Goal: Task Accomplishment & Management: Complete application form

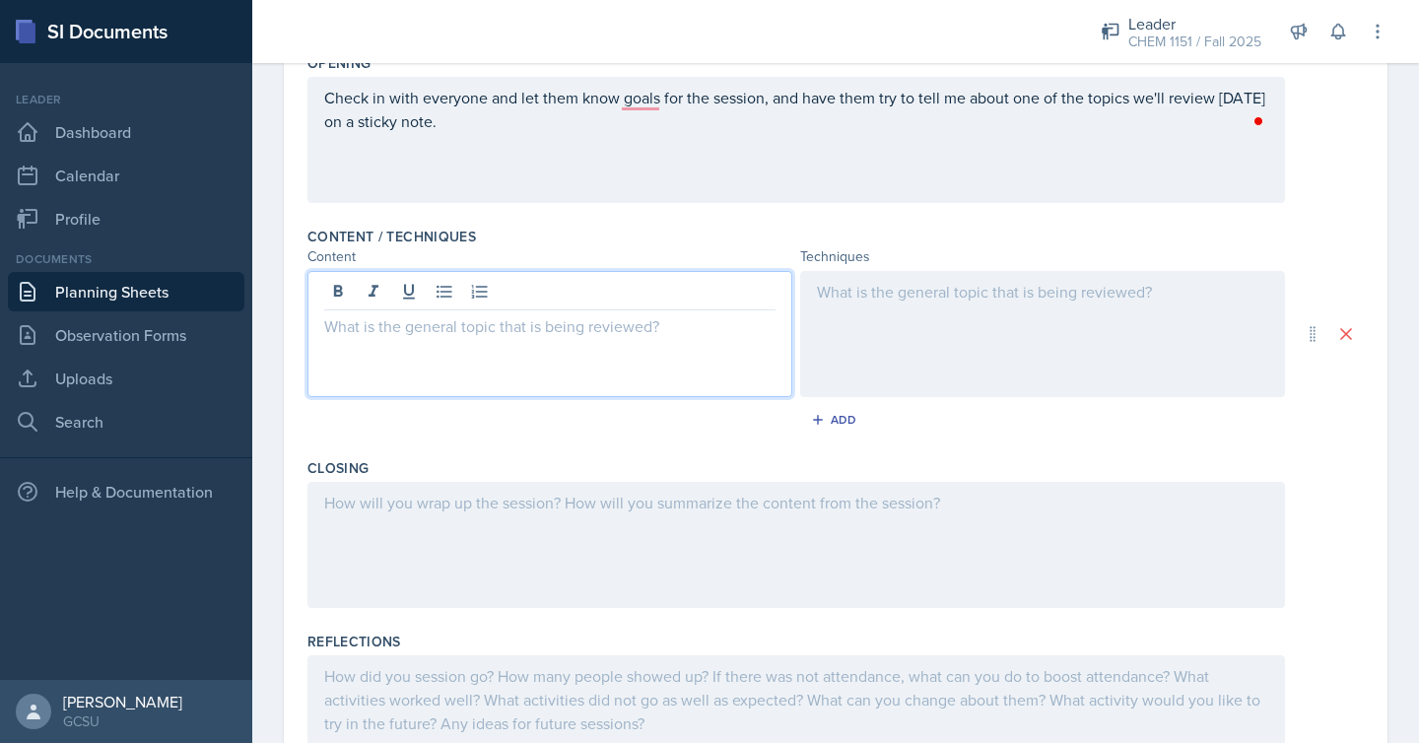
scroll to position [511, 0]
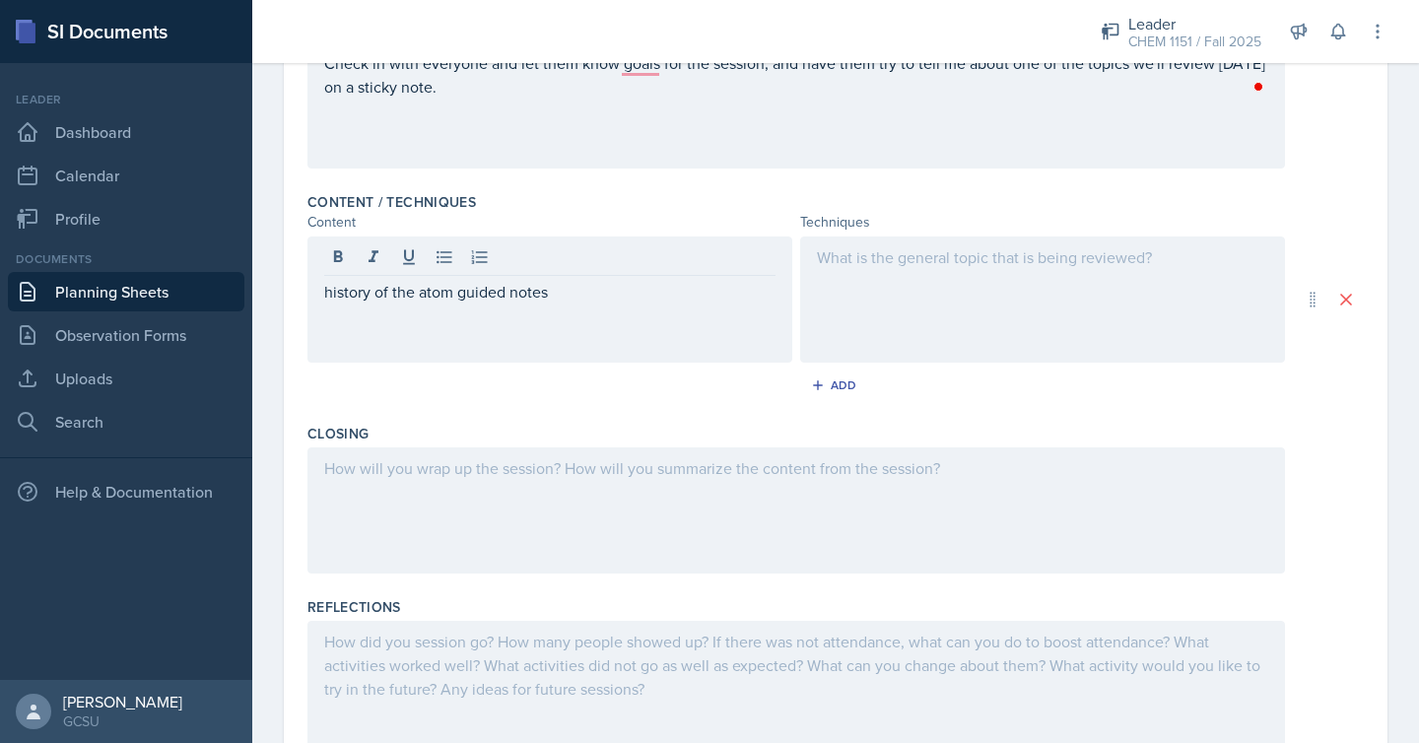
click at [896, 337] on div at bounding box center [1042, 299] width 485 height 126
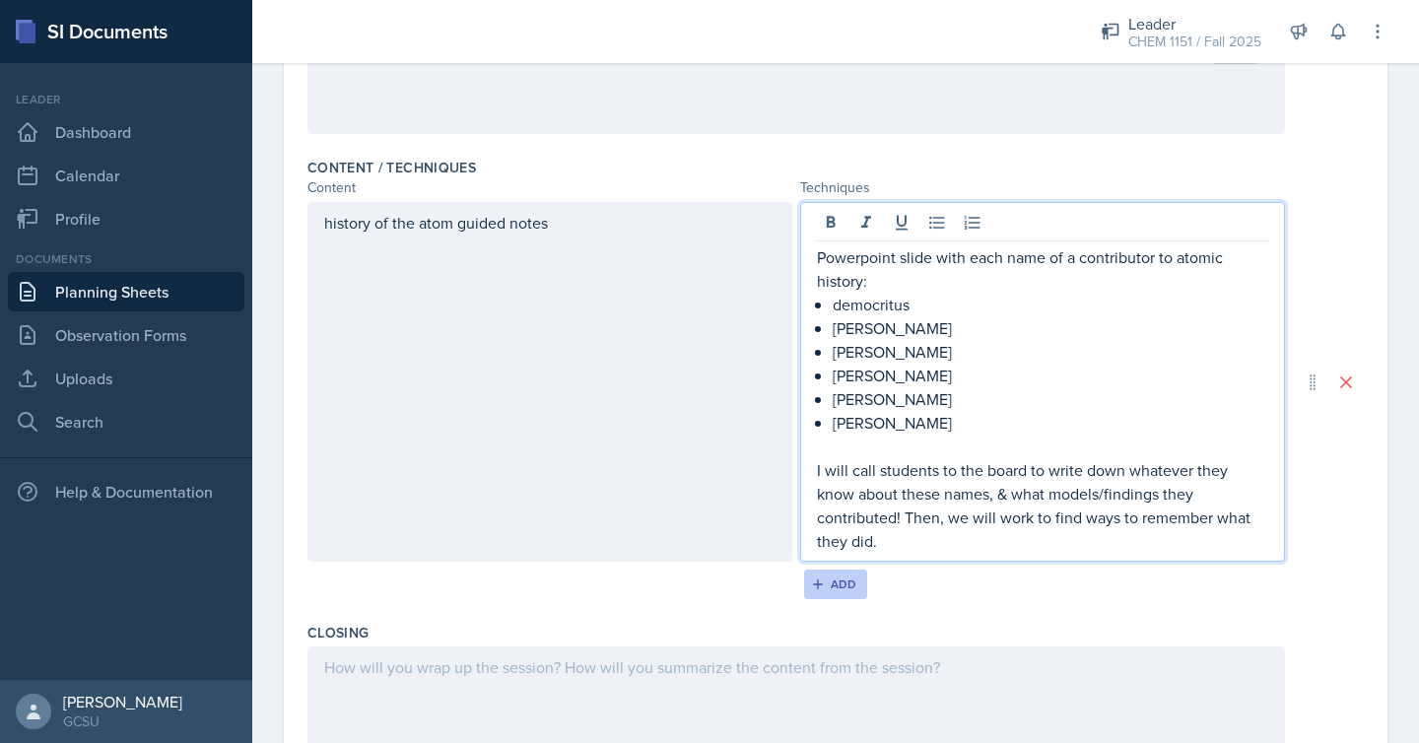
click at [852, 576] on div "Add" at bounding box center [836, 584] width 42 height 16
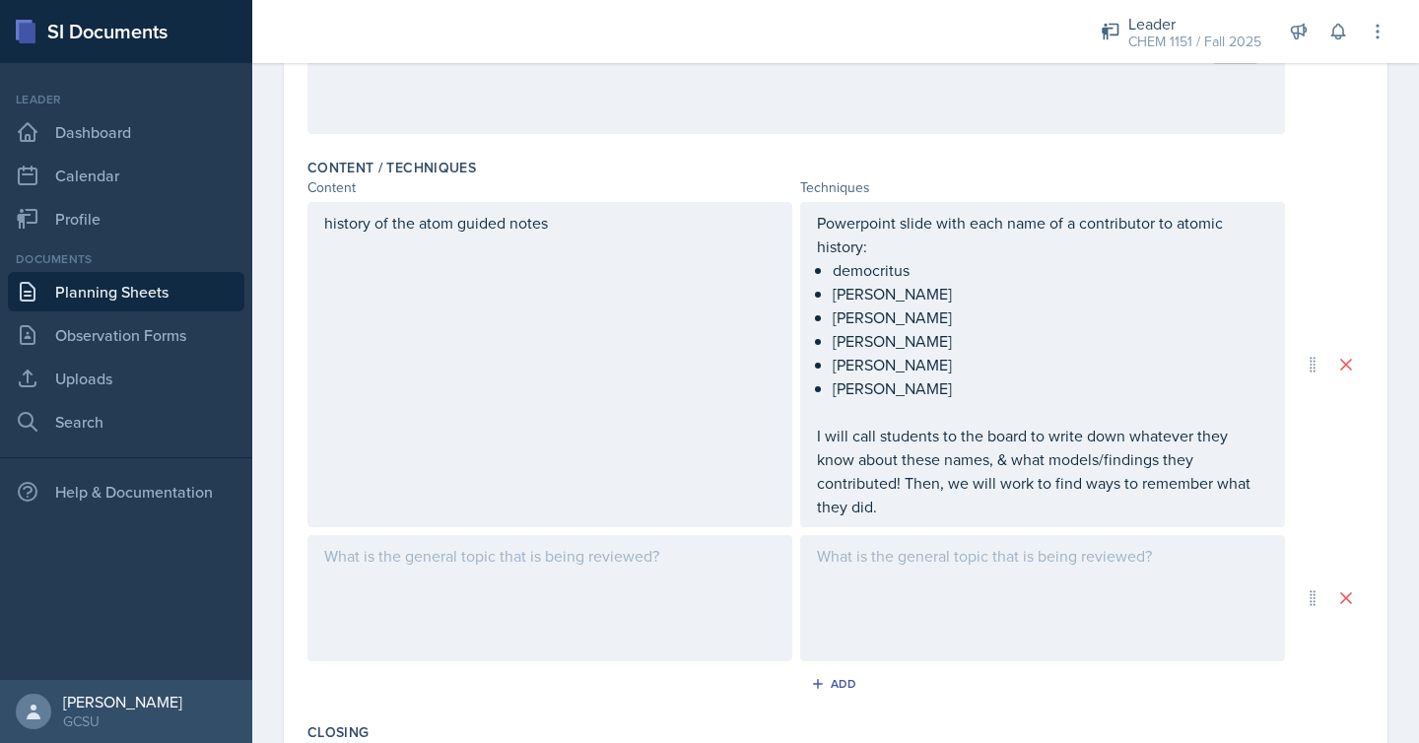
click at [657, 549] on div at bounding box center [549, 598] width 485 height 126
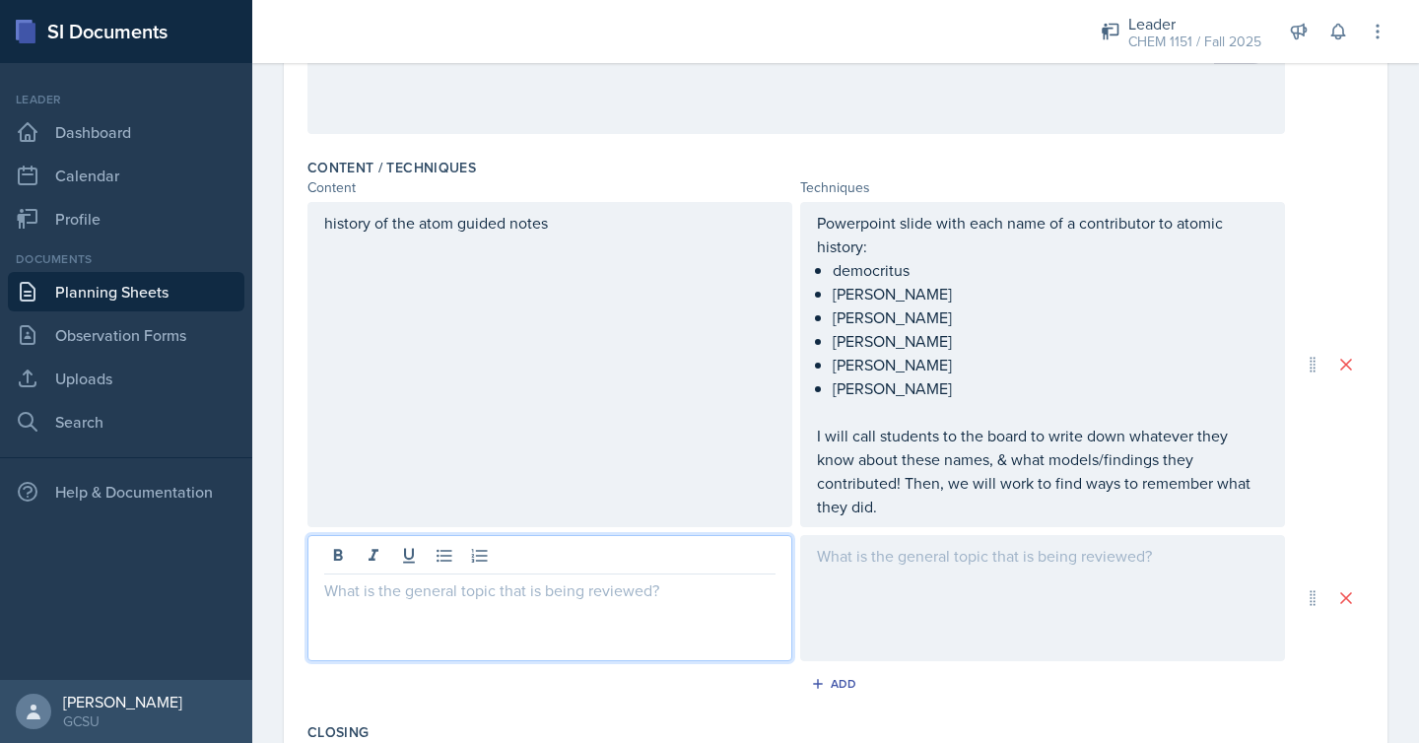
scroll to position [580, 0]
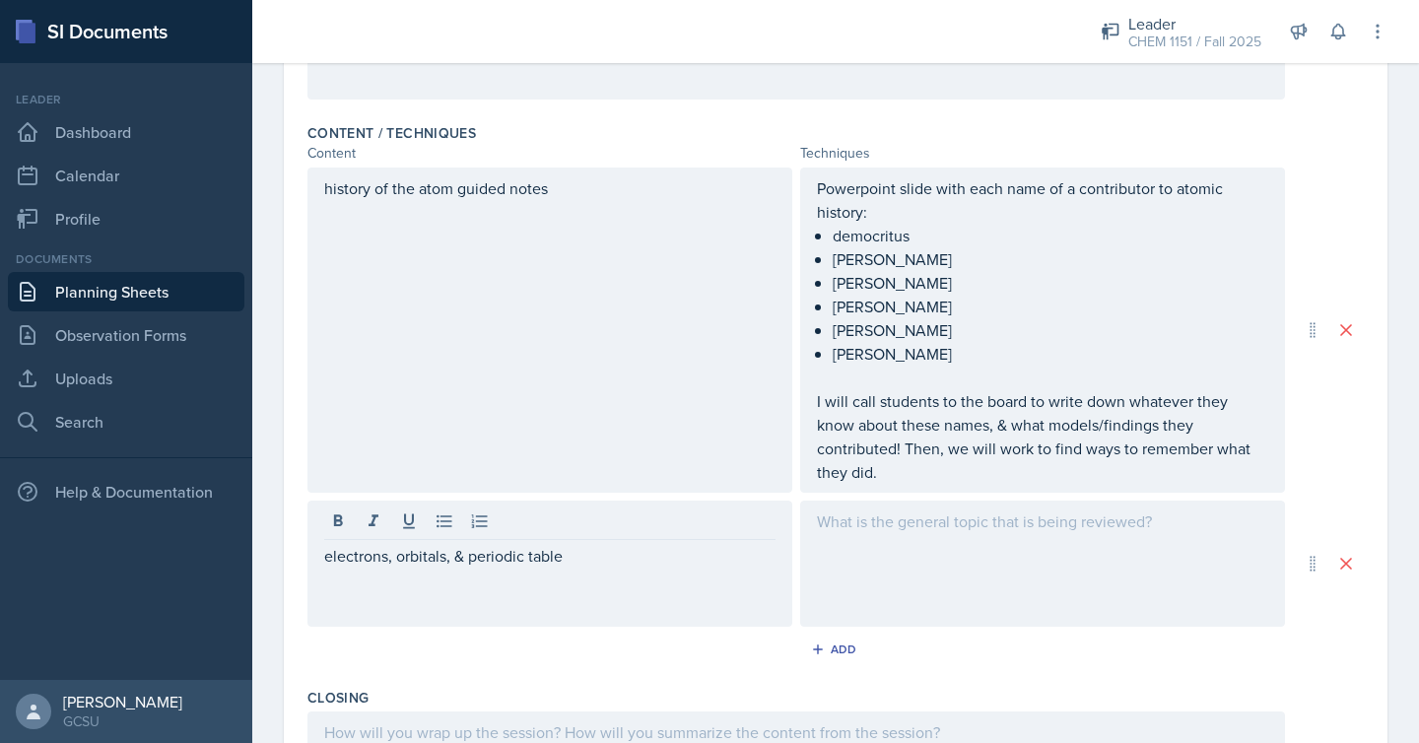
click at [1075, 558] on div at bounding box center [1042, 563] width 485 height 126
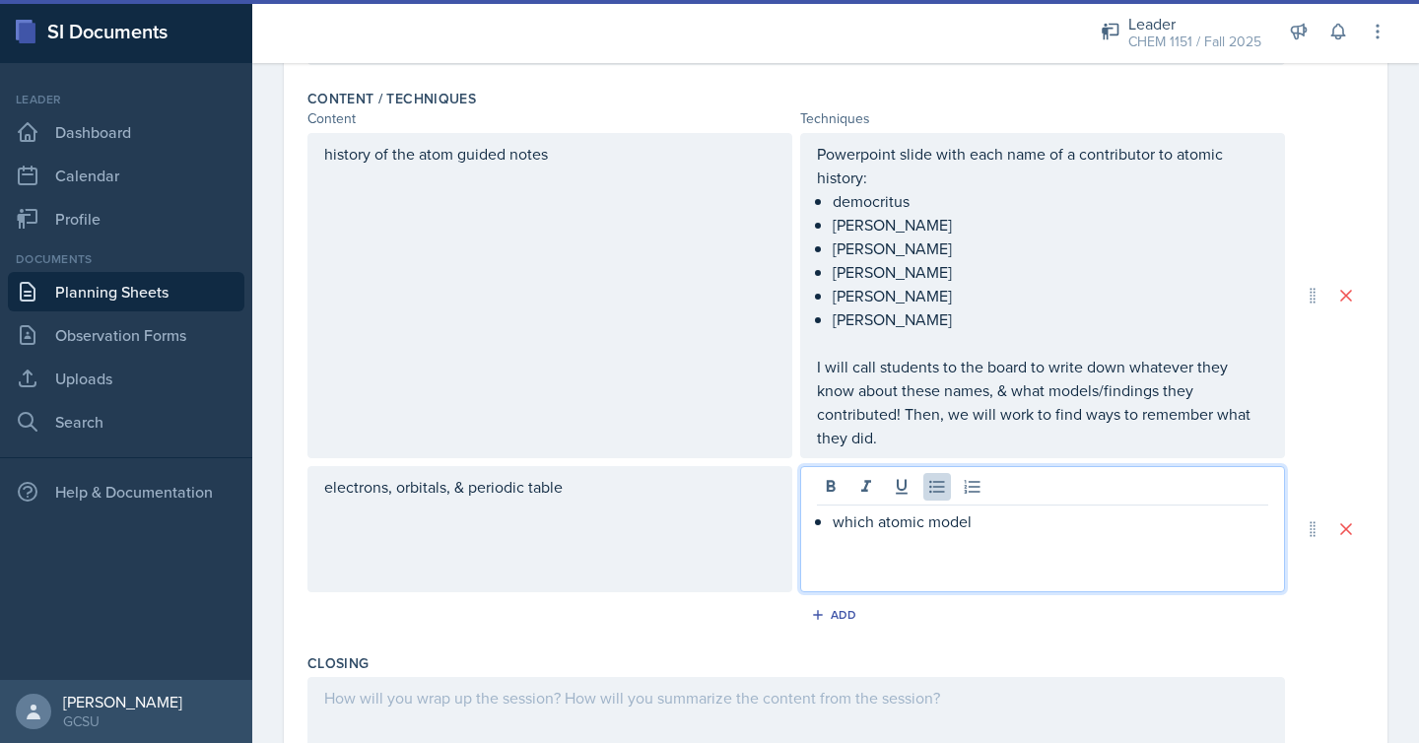
click at [836, 509] on p "which atomic model" at bounding box center [1049, 521] width 435 height 24
click at [1013, 509] on p "in which atomic model" at bounding box center [1049, 521] width 435 height 24
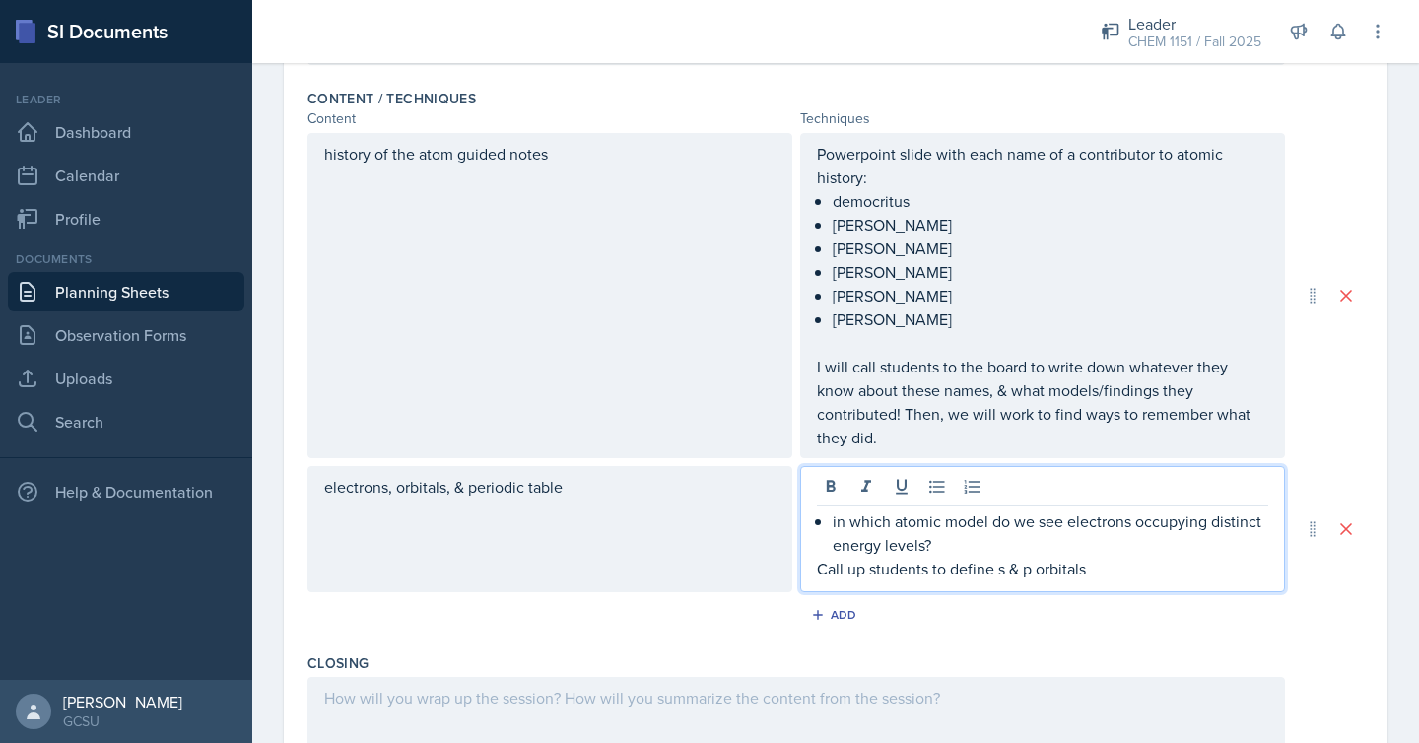
click at [959, 557] on p "Call up students to define s & p orbitals" at bounding box center [1042, 569] width 451 height 24
click at [1096, 557] on p "Call up students to draw s & p orbitals" at bounding box center [1042, 569] width 451 height 24
click at [1043, 517] on p "in which atomic model do we see electrons occupying distinct energy levels?" at bounding box center [1049, 532] width 435 height 47
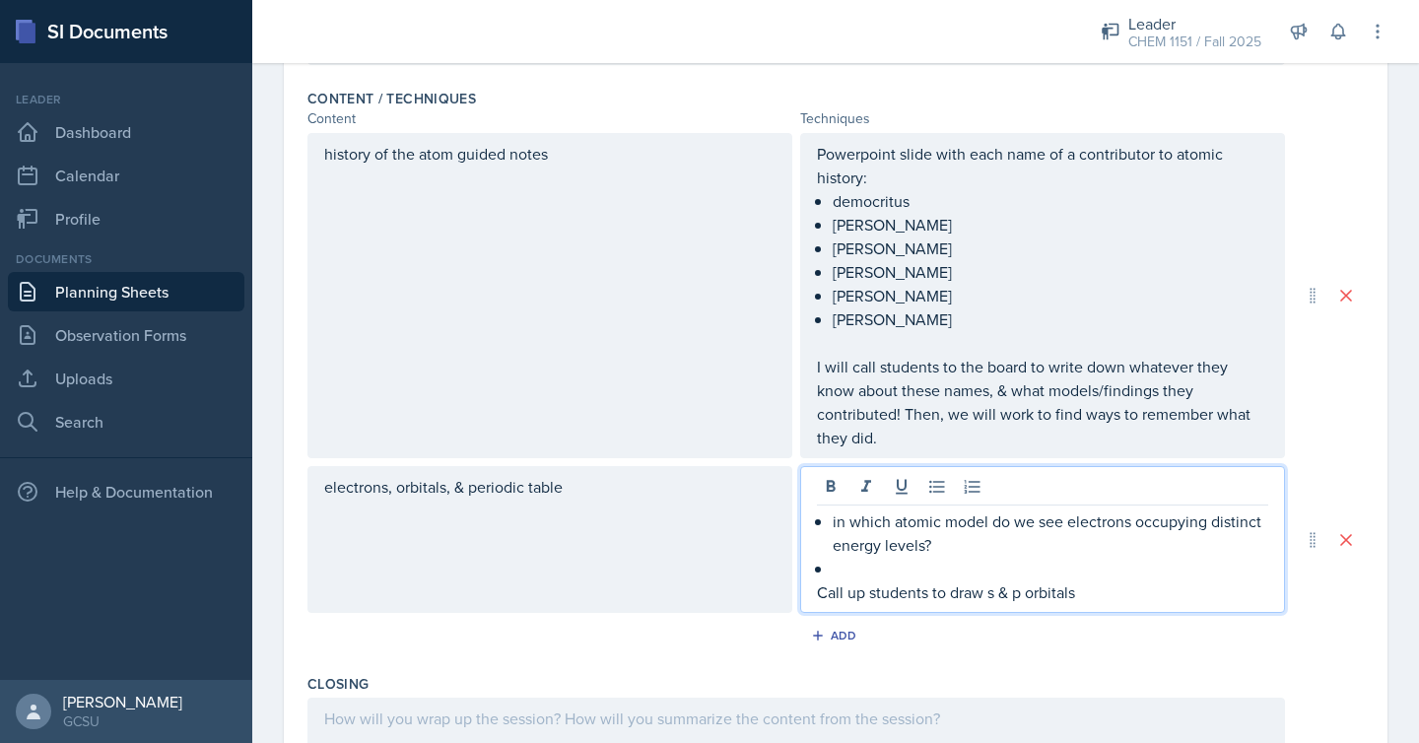
click at [820, 580] on p "Call up students to draw s & p orbitals" at bounding box center [1042, 592] width 451 height 24
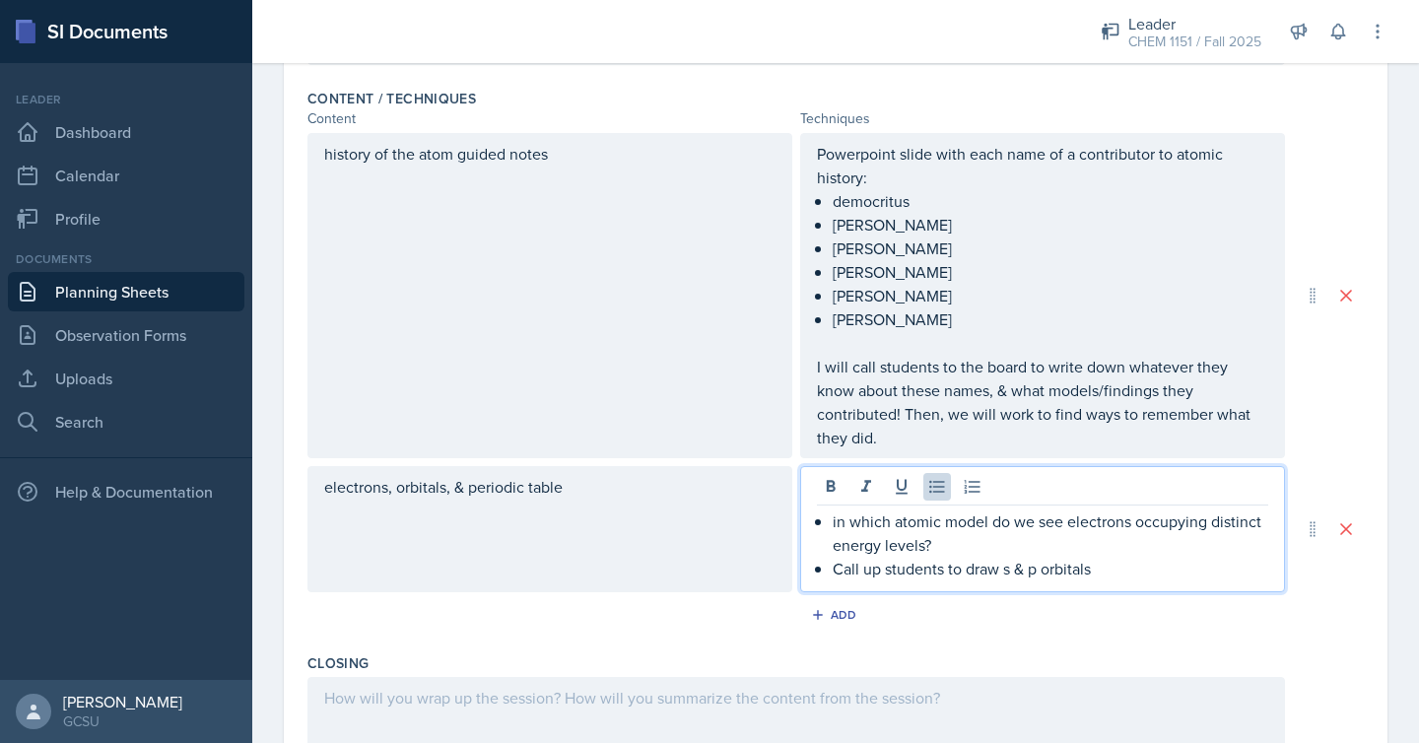
click at [833, 509] on p "in which atomic model do we see electrons occupying distinct energy levels?" at bounding box center [1049, 532] width 435 height 47
click at [1119, 557] on p "Call up students to draw s & p orbitals" at bounding box center [1049, 569] width 435 height 24
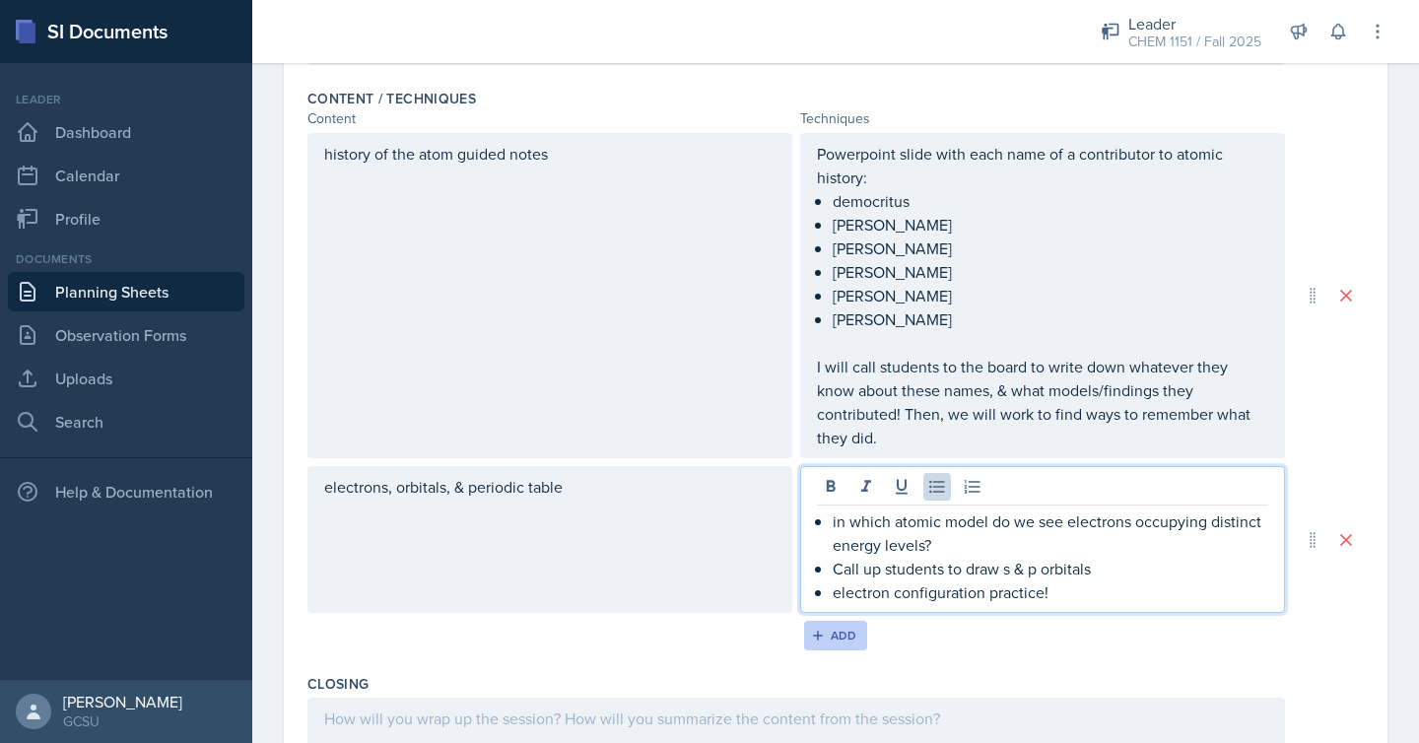
click at [846, 627] on div "Add" at bounding box center [836, 635] width 42 height 16
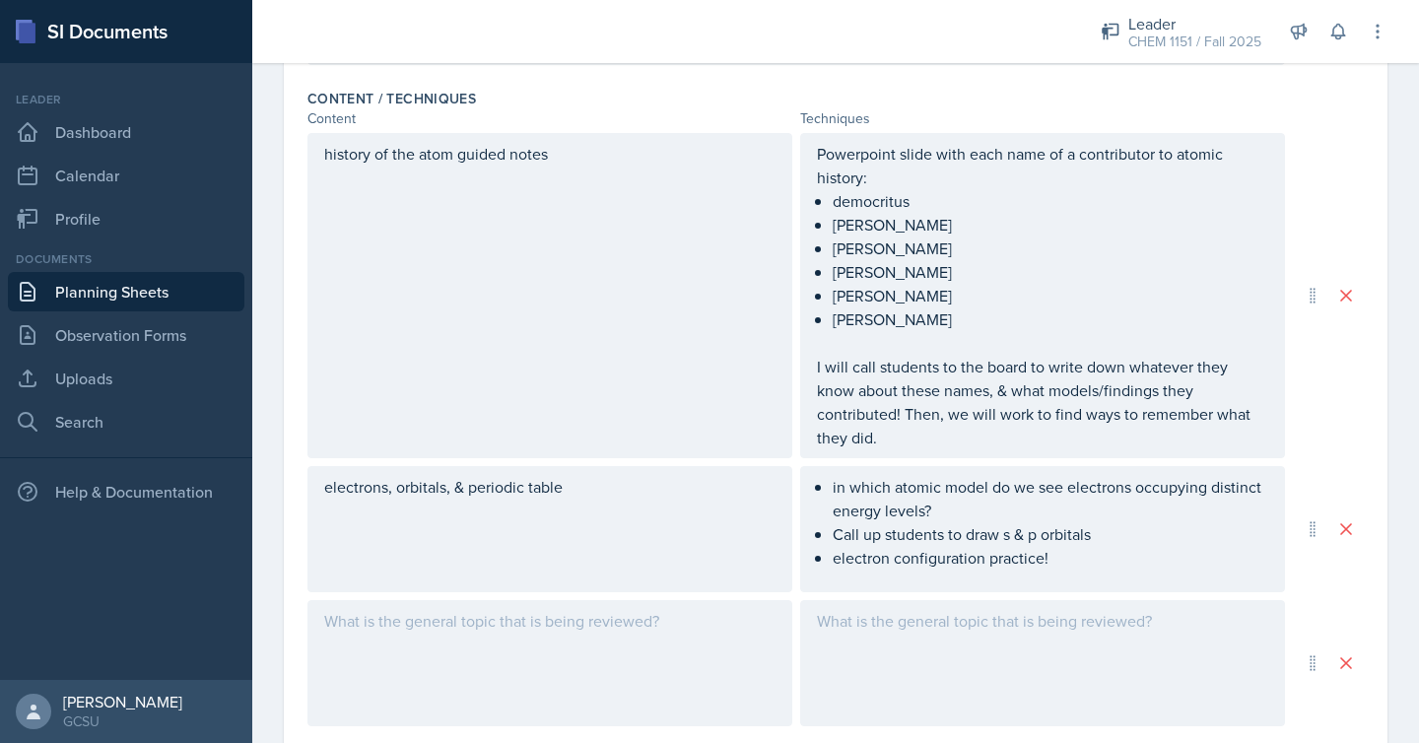
click at [1057, 540] on ul "in which atomic model do we see electrons occupying distinct energy levels? Cal…" at bounding box center [1049, 522] width 435 height 95
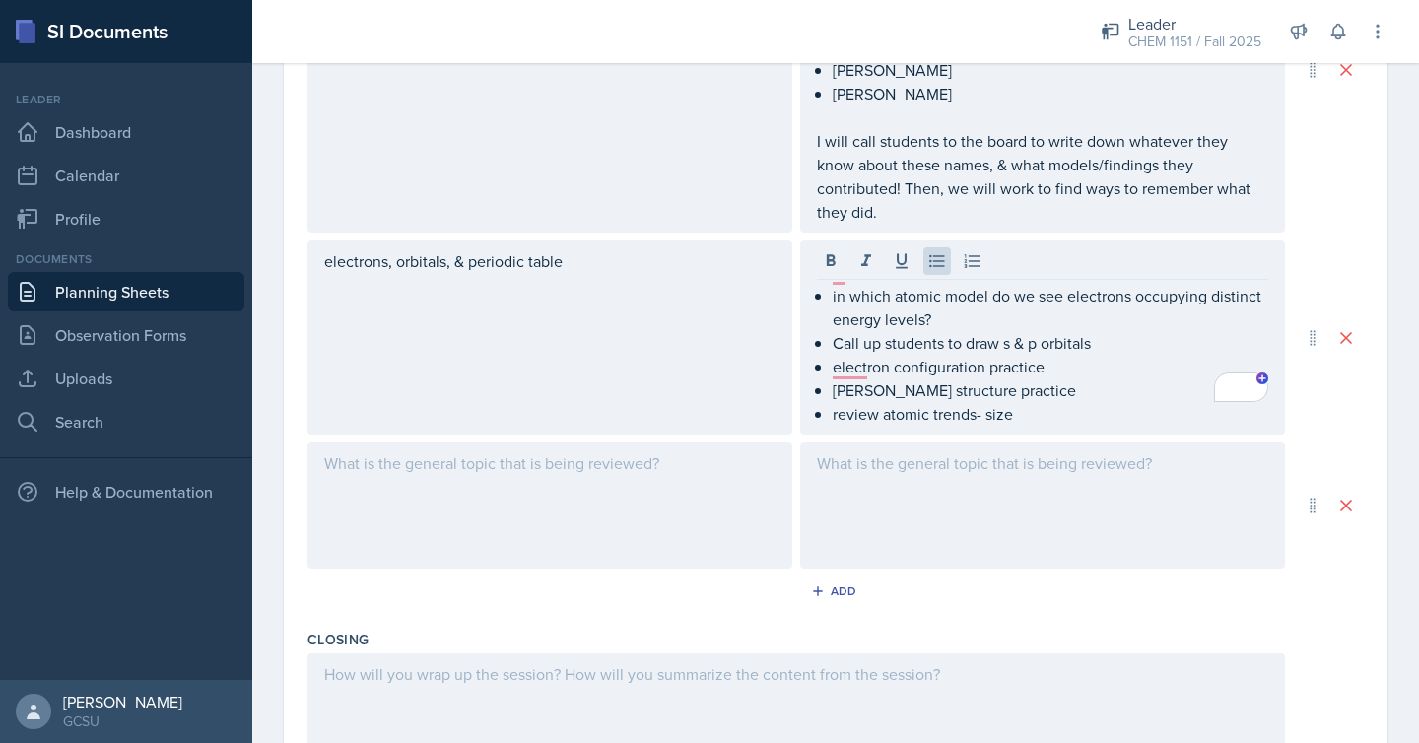
click at [595, 470] on div at bounding box center [549, 505] width 485 height 126
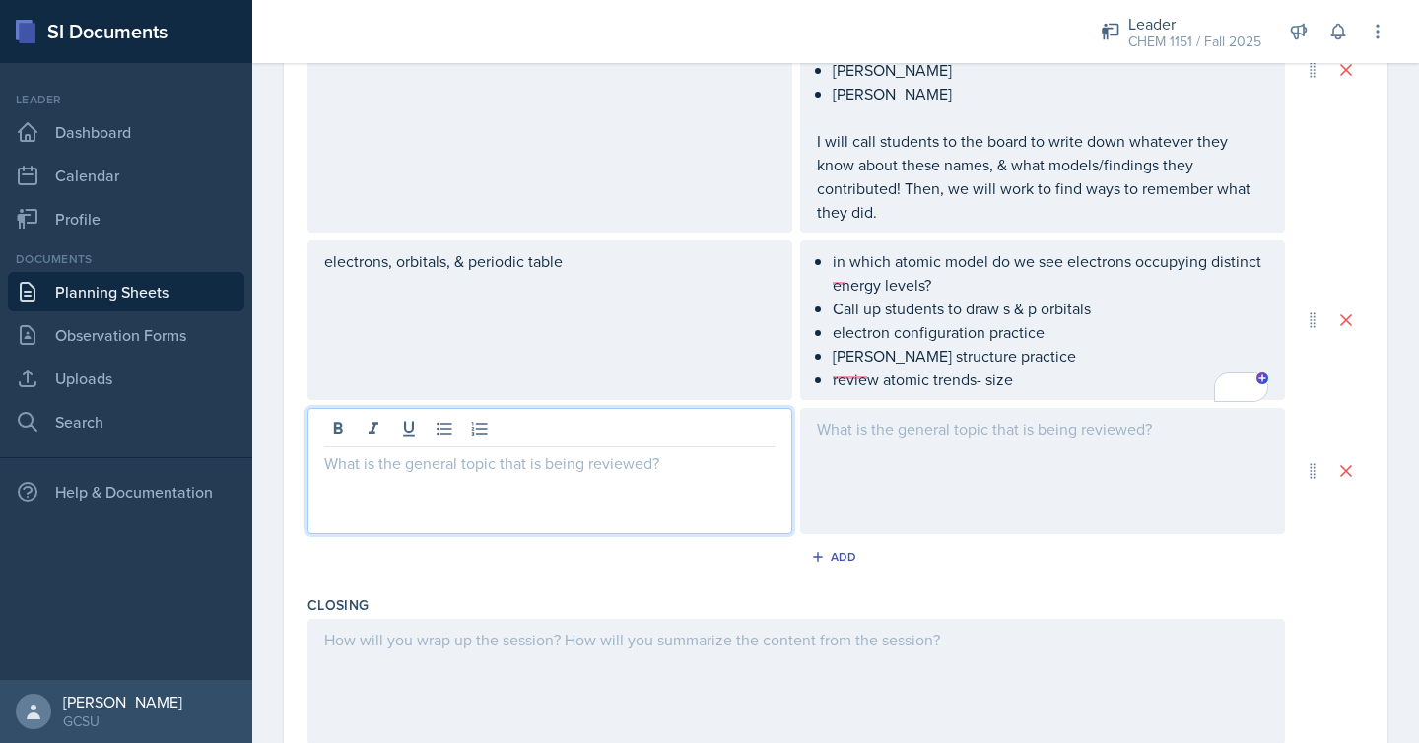
scroll to position [875, 0]
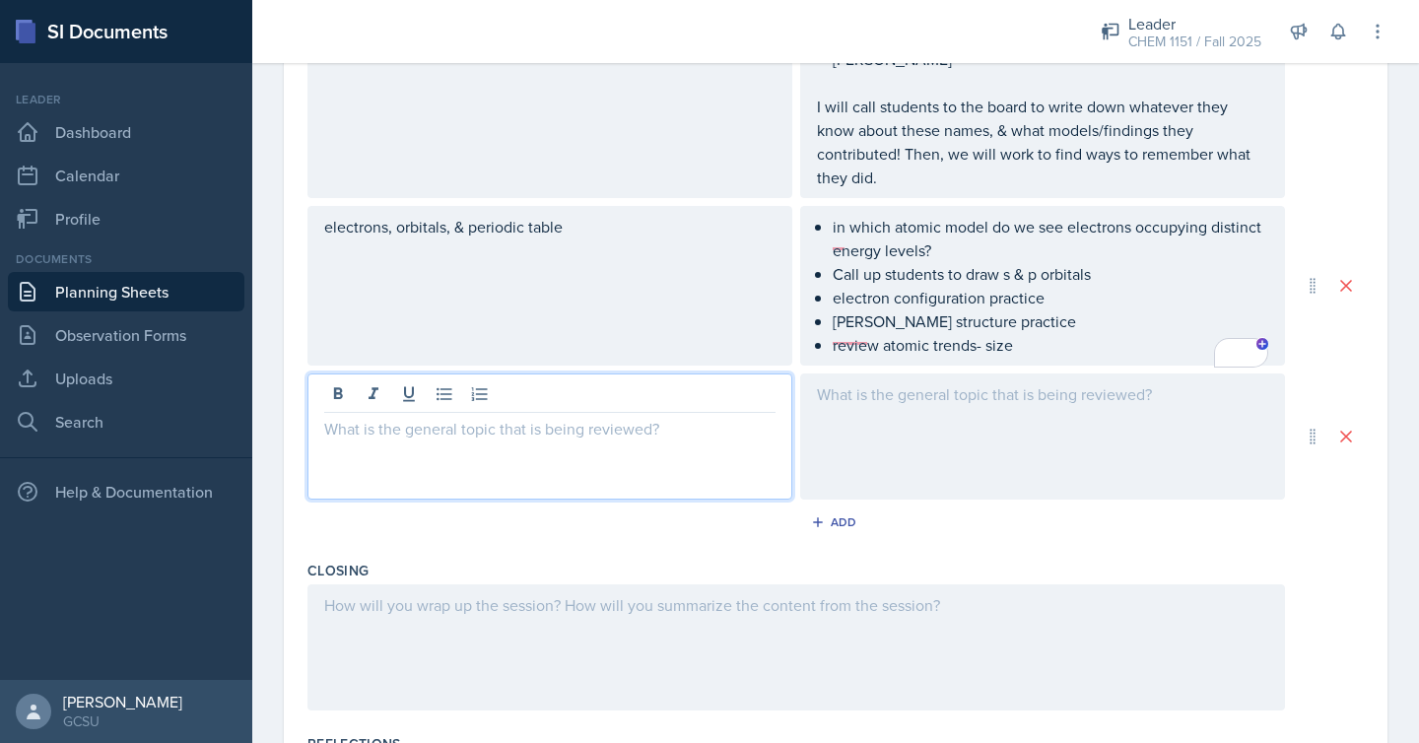
click at [634, 418] on div at bounding box center [549, 436] width 485 height 126
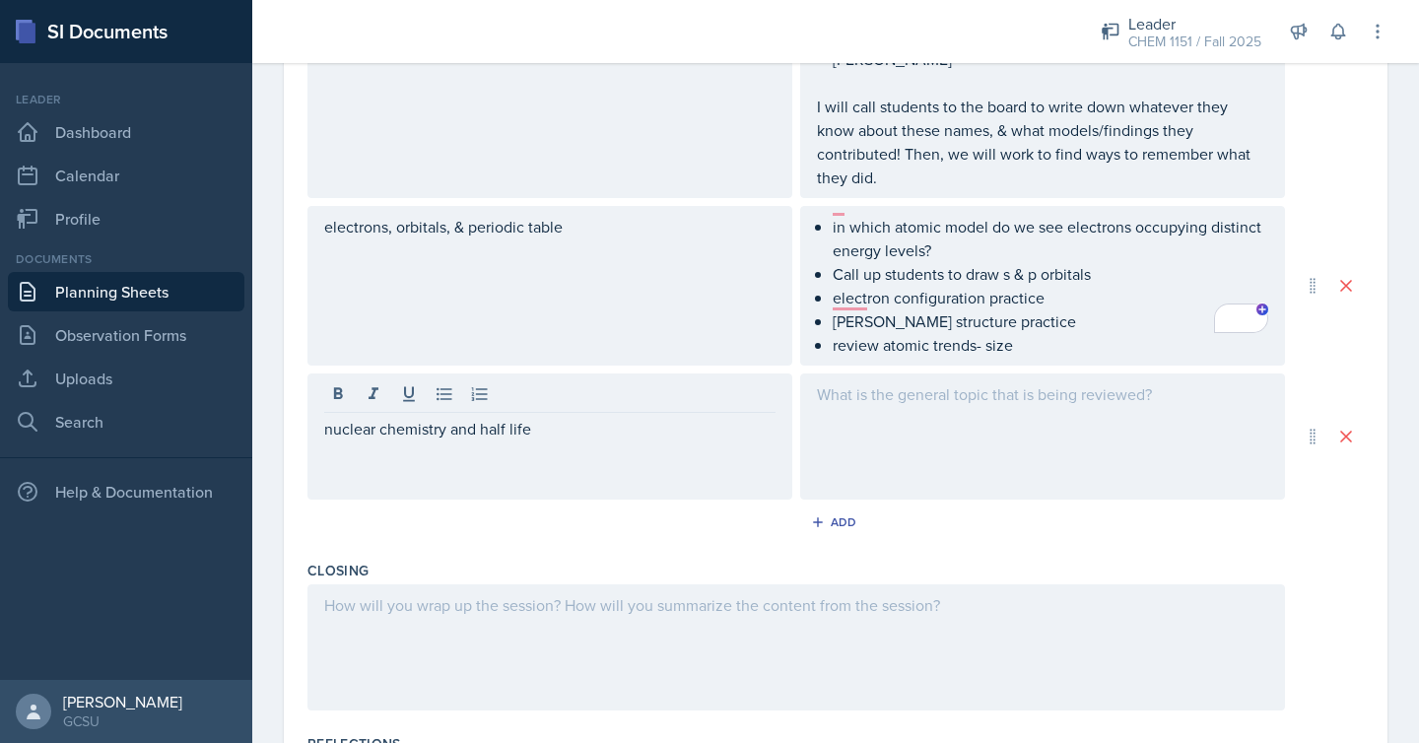
click at [924, 416] on div at bounding box center [1042, 436] width 485 height 126
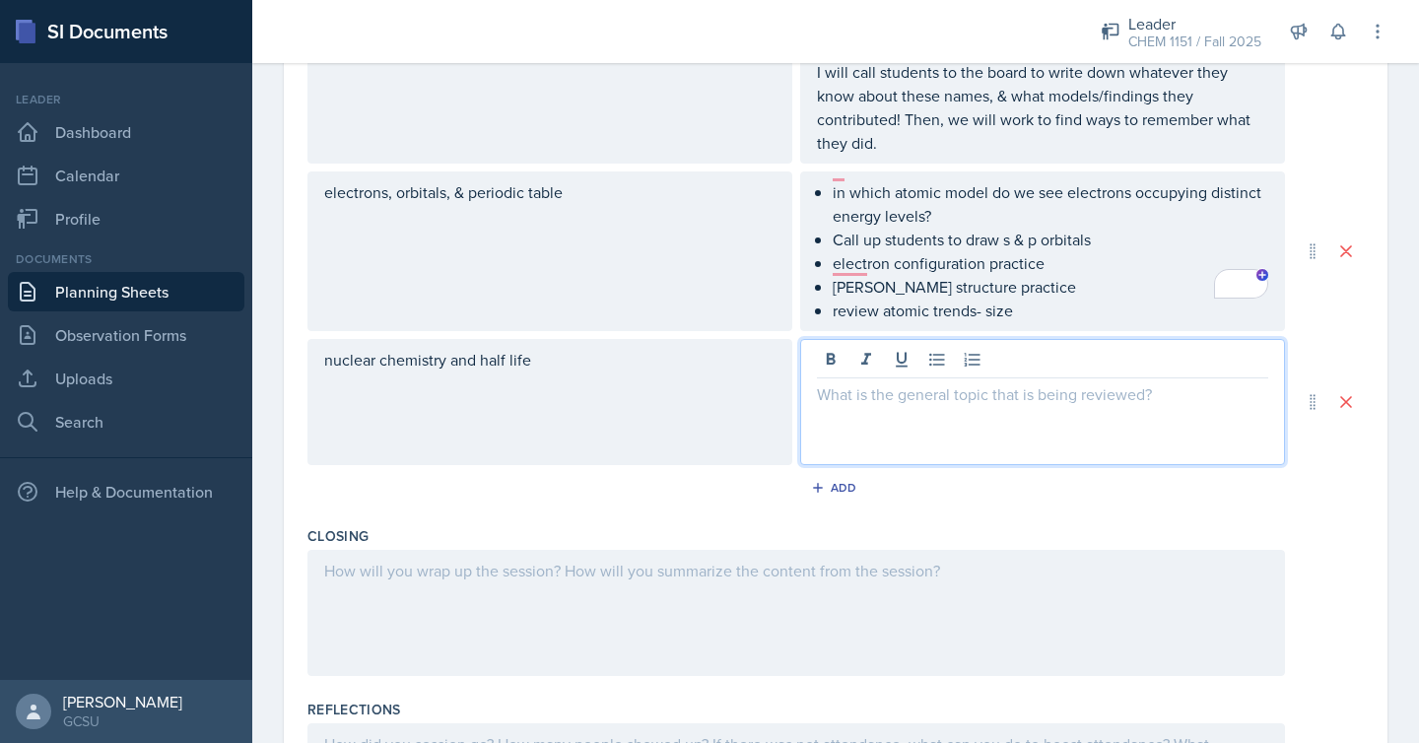
click at [924, 416] on div at bounding box center [1042, 402] width 485 height 126
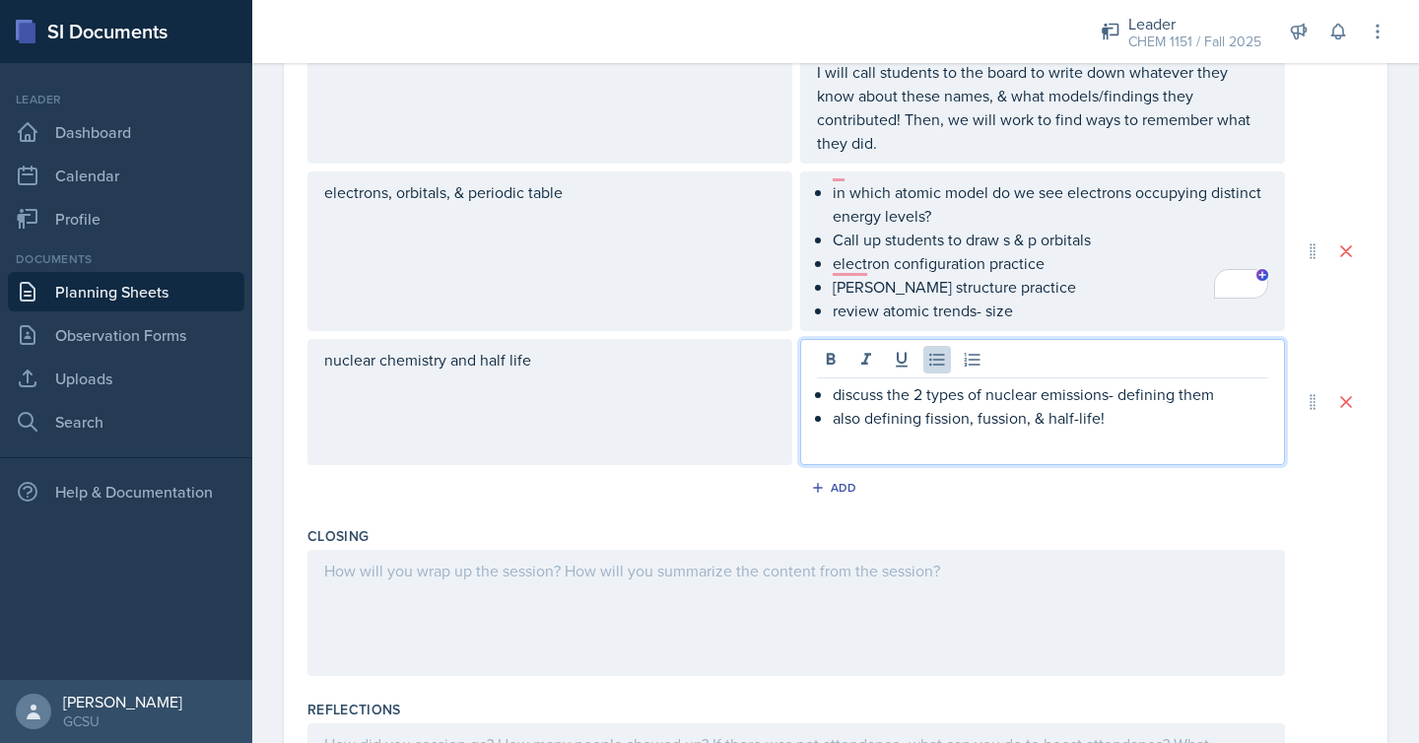
click at [1002, 406] on p "also defining fission, fussion, & half-life!" at bounding box center [1049, 418] width 435 height 24
click at [1155, 406] on p "also defining fission, fusion, & half-life!" at bounding box center [1049, 418] width 435 height 24
click at [848, 480] on div "Add" at bounding box center [836, 488] width 42 height 16
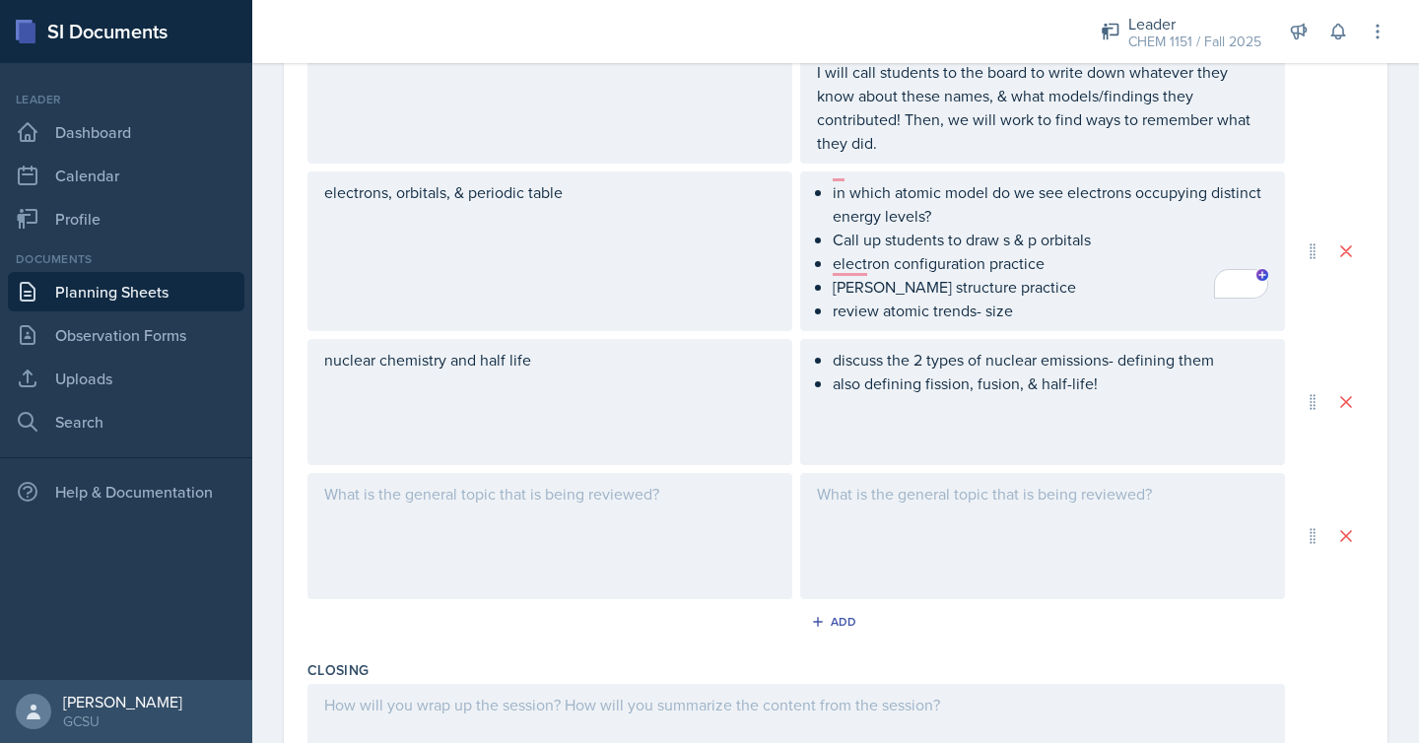
click at [679, 473] on div at bounding box center [549, 536] width 485 height 126
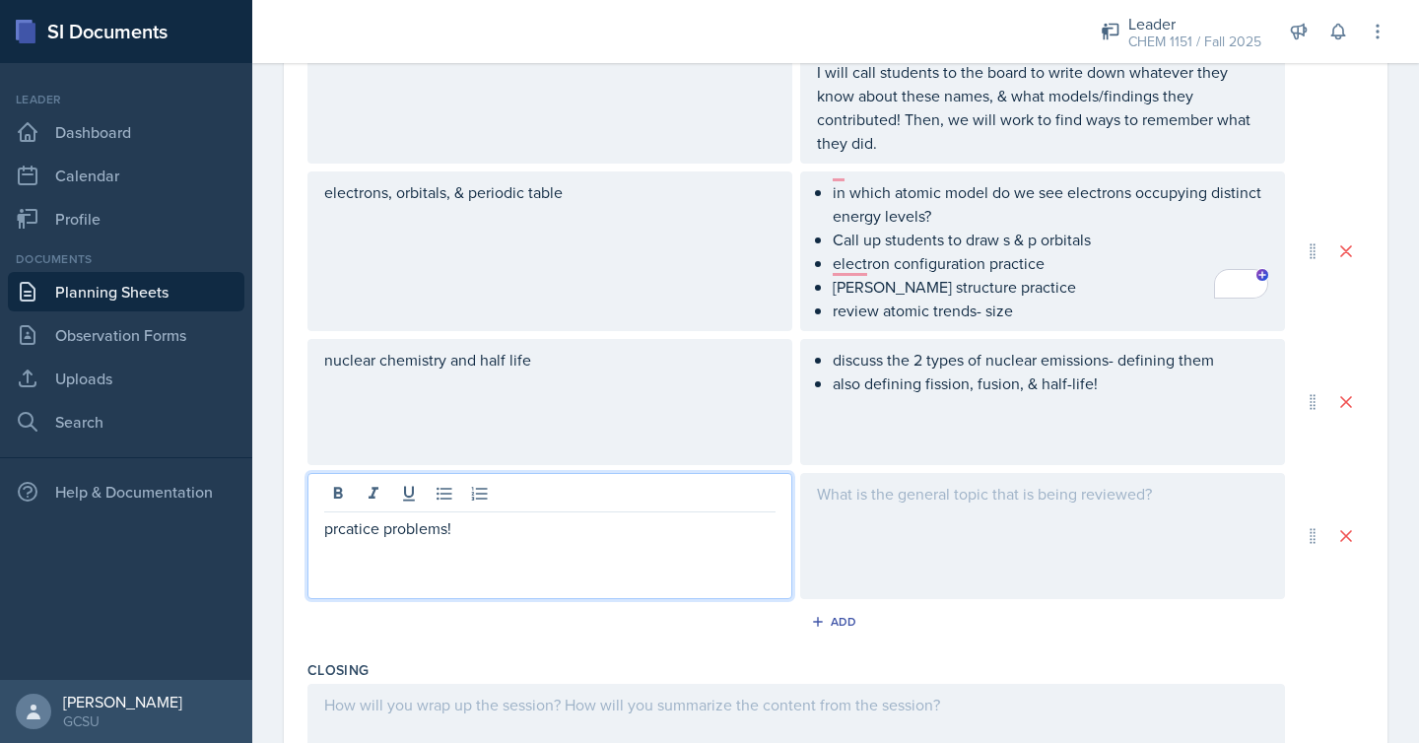
click at [360, 516] on p "prcatice problems!" at bounding box center [549, 528] width 451 height 24
click at [461, 516] on p "practice problems!" at bounding box center [549, 528] width 451 height 24
click at [885, 521] on div at bounding box center [1042, 536] width 485 height 126
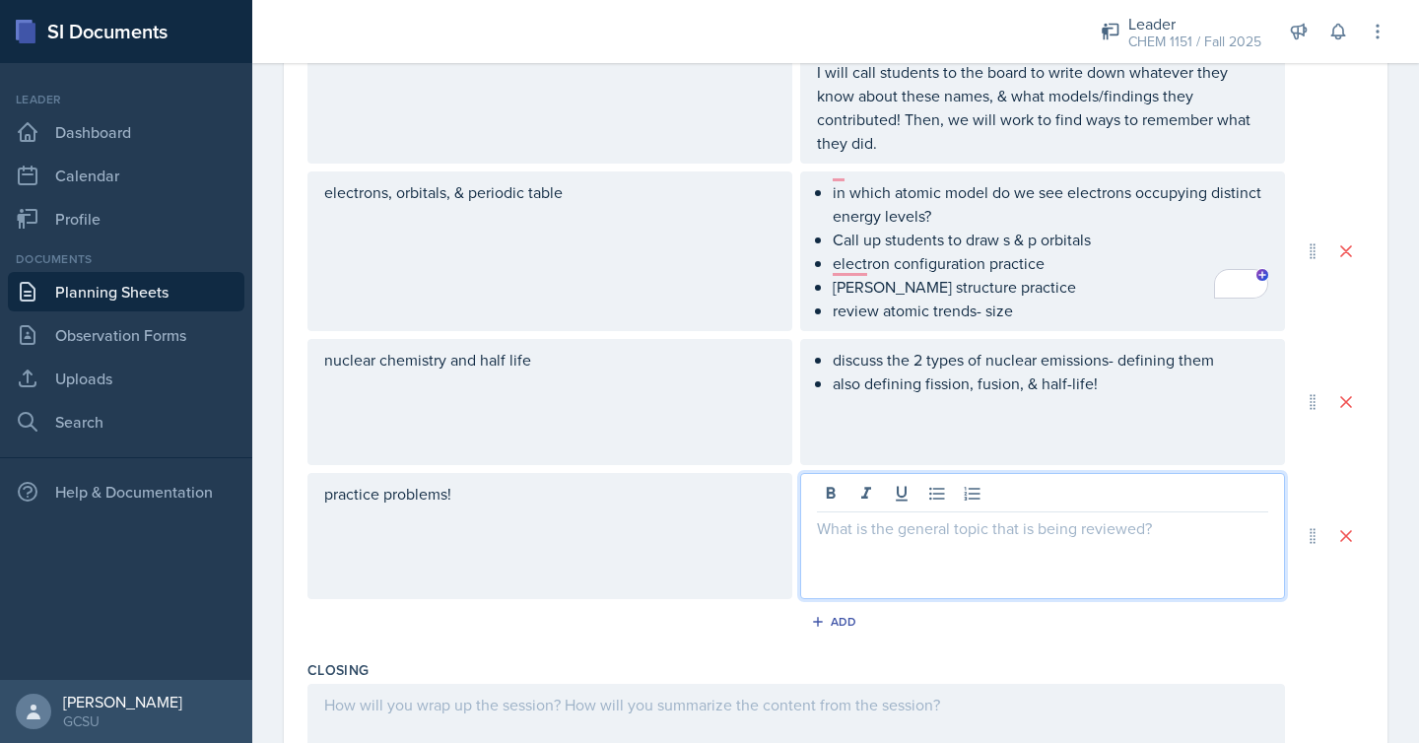
scroll to position [944, 0]
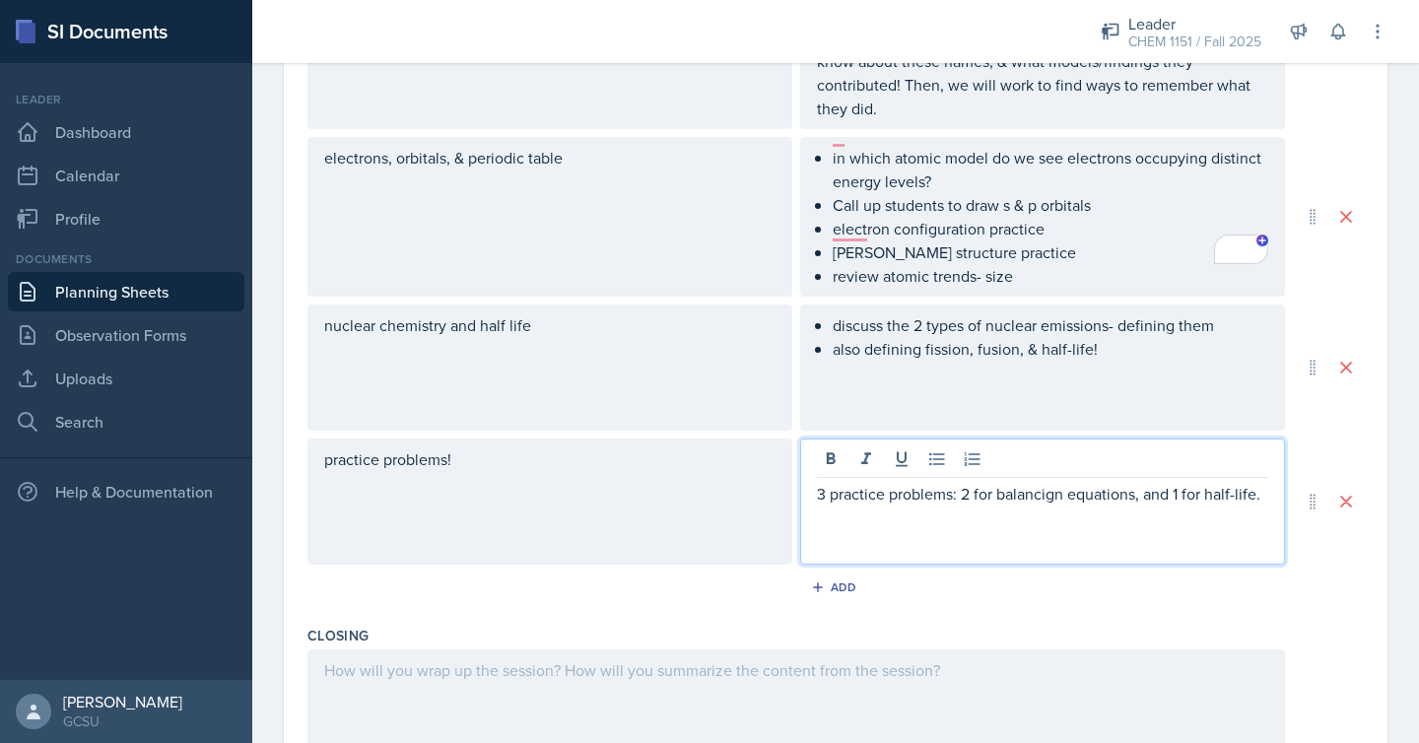
click at [1042, 482] on p "3 practice problems: 2 for balancign equations, and 1 for half-life." at bounding box center [1042, 494] width 451 height 24
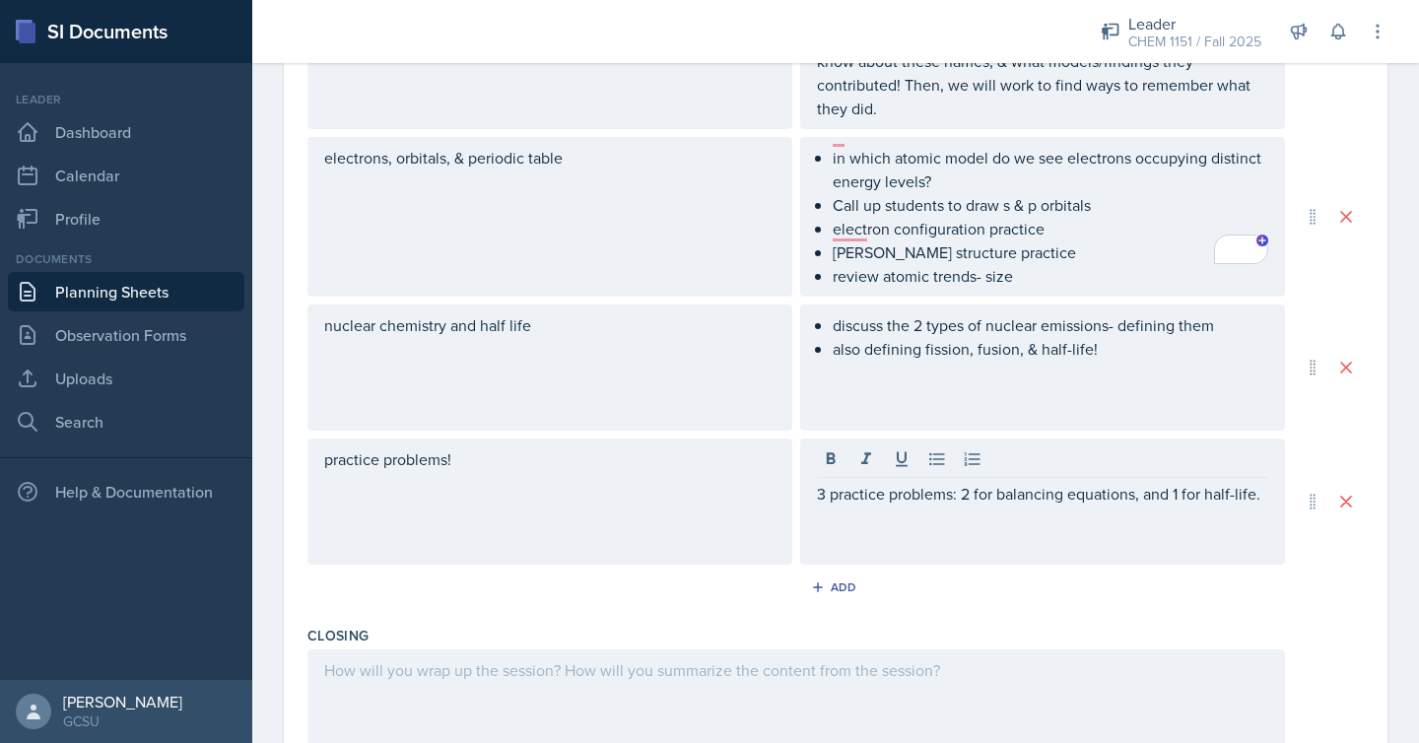
click at [1062, 508] on div "3 practice problems: 2 for balancing equations, and 1 for half-life." at bounding box center [1042, 501] width 485 height 126
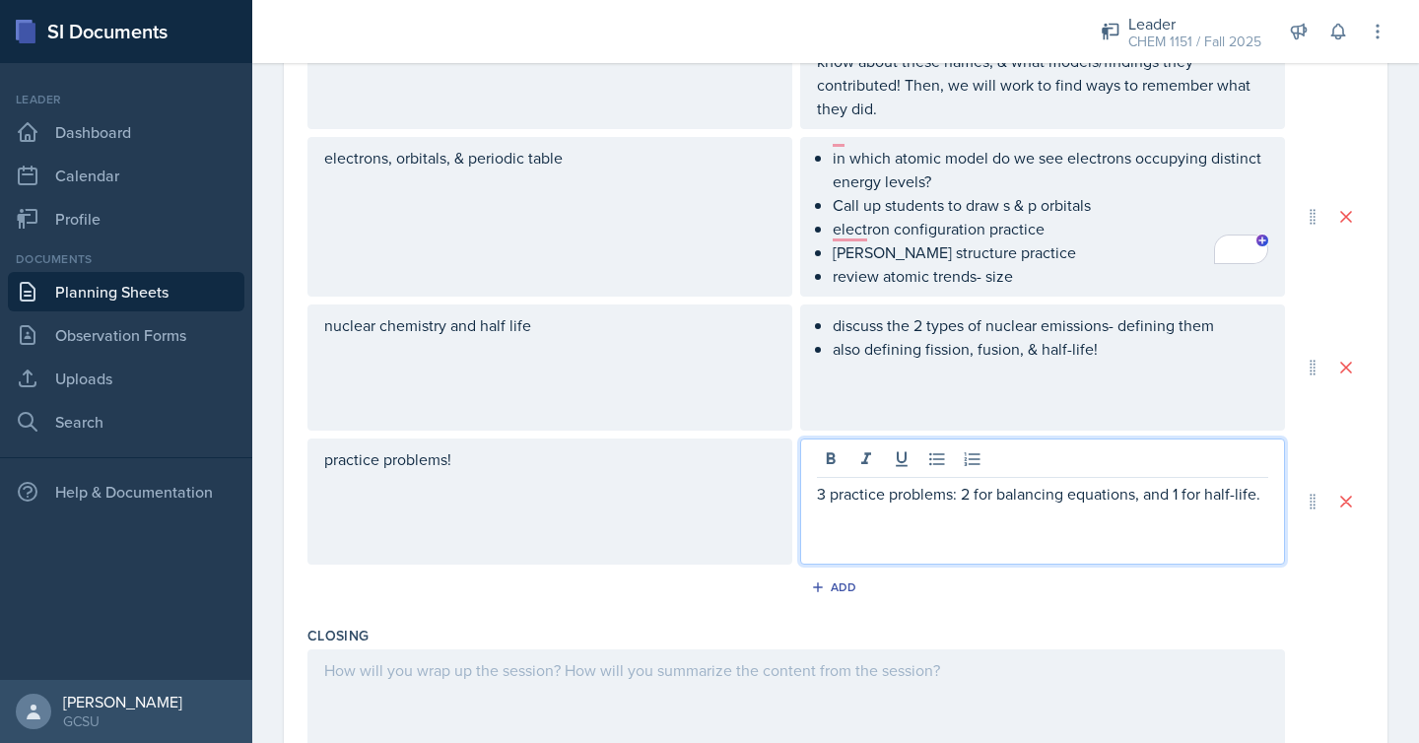
click at [1070, 482] on p "3 practice problems: 2 for balancing equations, and 1 for half-life." at bounding box center [1042, 494] width 451 height 24
click at [1265, 482] on p "3 practice problems: 2 for balancing equations, and 1 for half-life." at bounding box center [1042, 494] width 451 height 24
click at [1271, 474] on div "3 practice problems: 2 for balancing equations, and 1 for half-life." at bounding box center [1042, 501] width 485 height 126
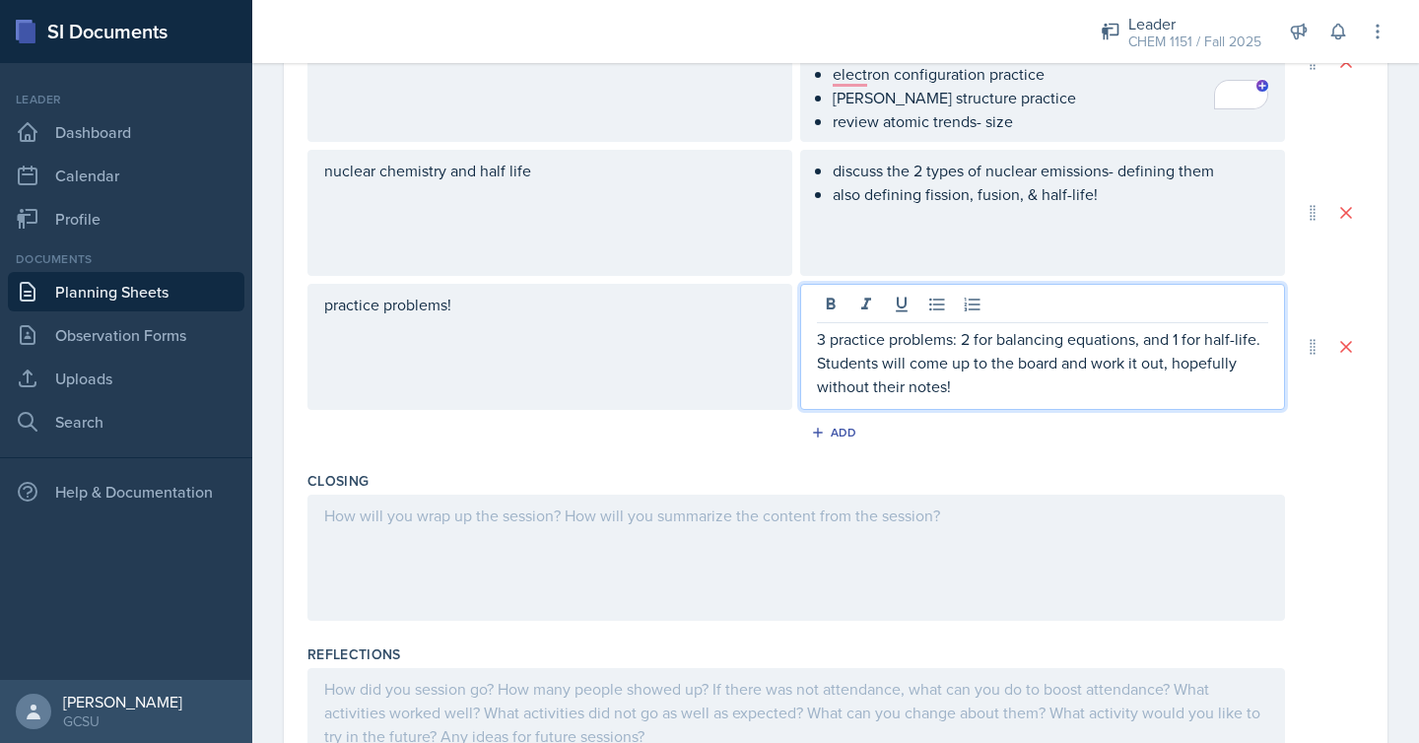
click at [1006, 526] on div at bounding box center [795, 558] width 977 height 126
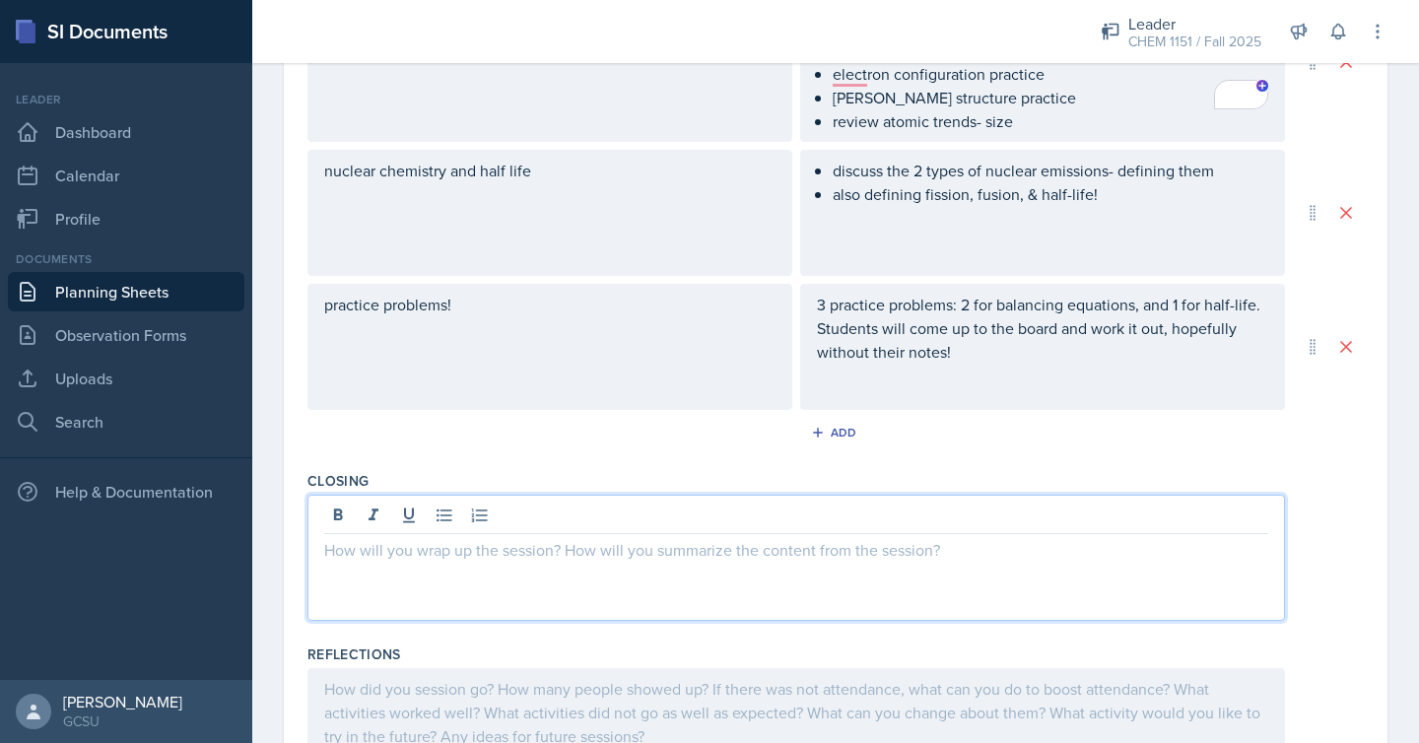
scroll to position [1133, 0]
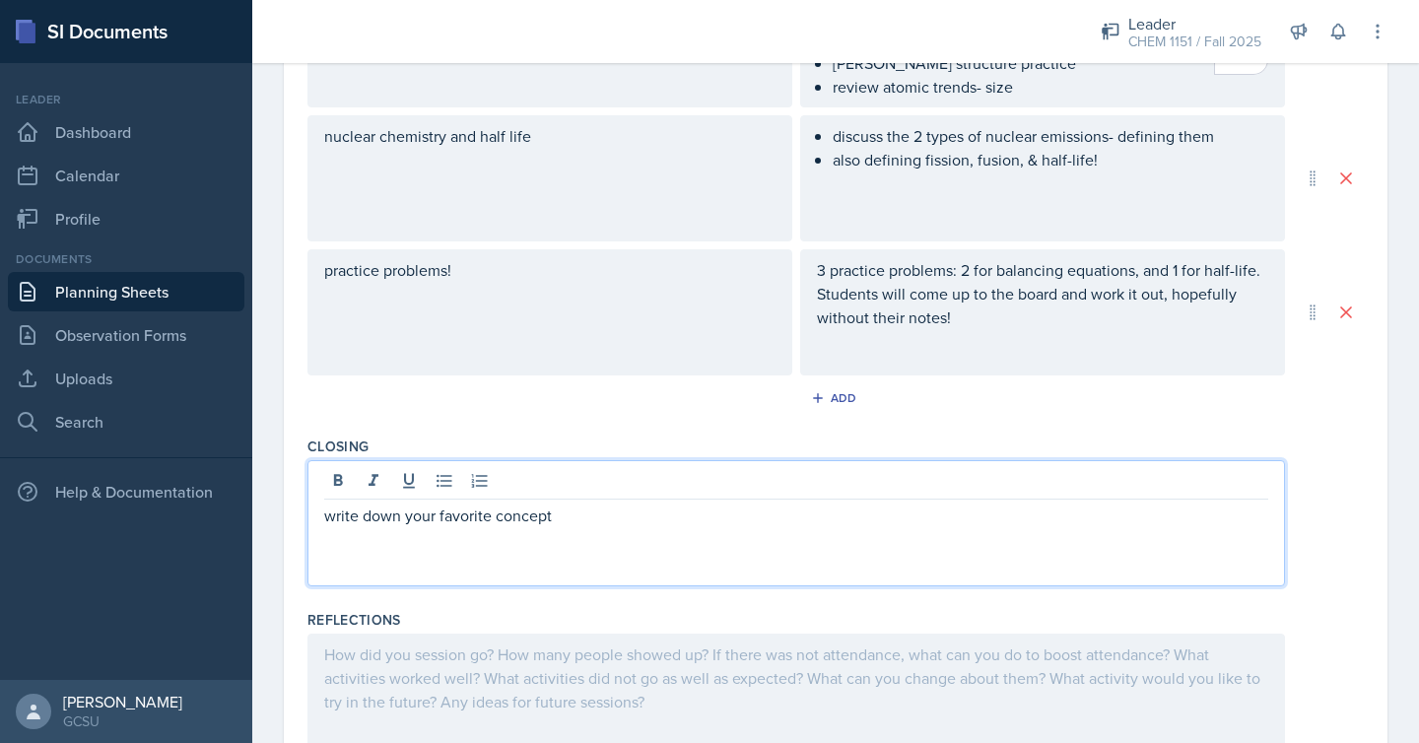
click at [325, 503] on p "write down your favorite concept" at bounding box center [796, 515] width 944 height 24
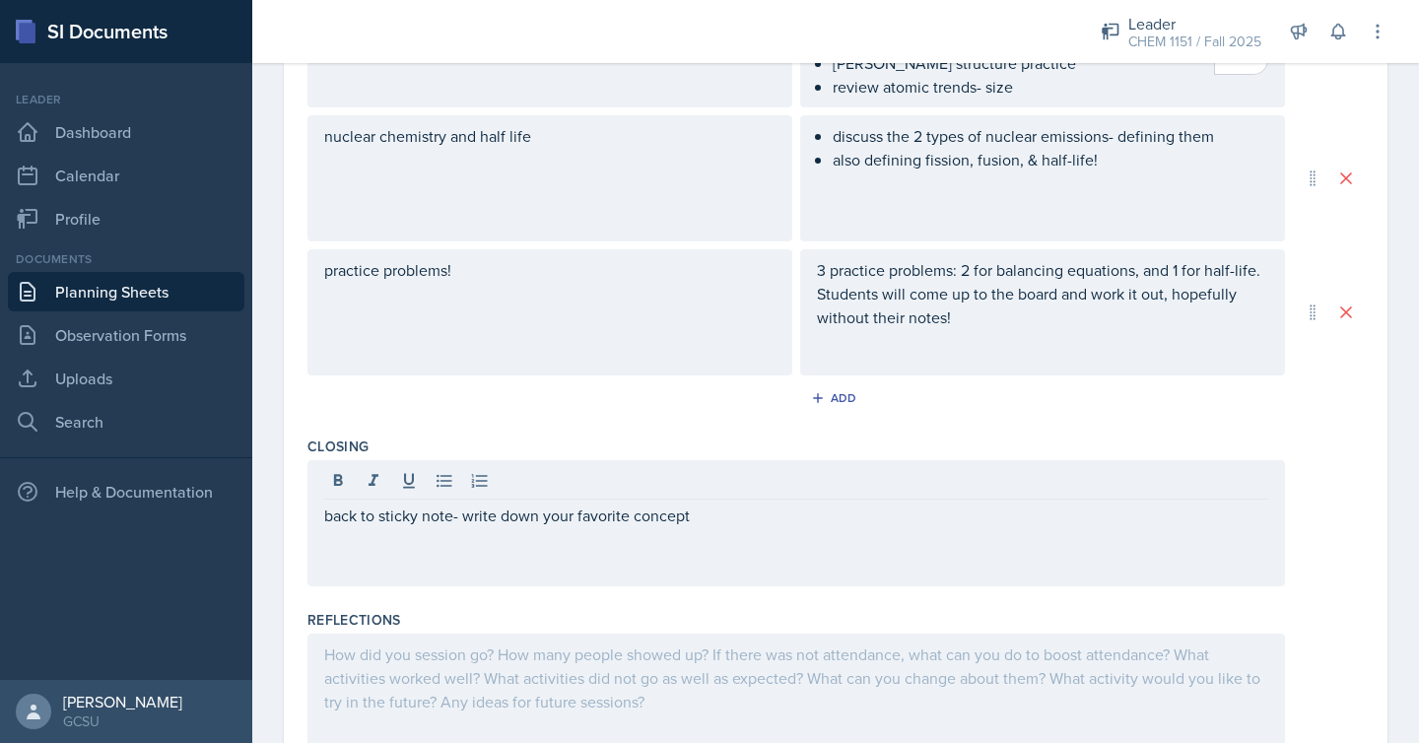
click at [712, 511] on div "back to sticky note- write down your favorite concept" at bounding box center [795, 523] width 977 height 126
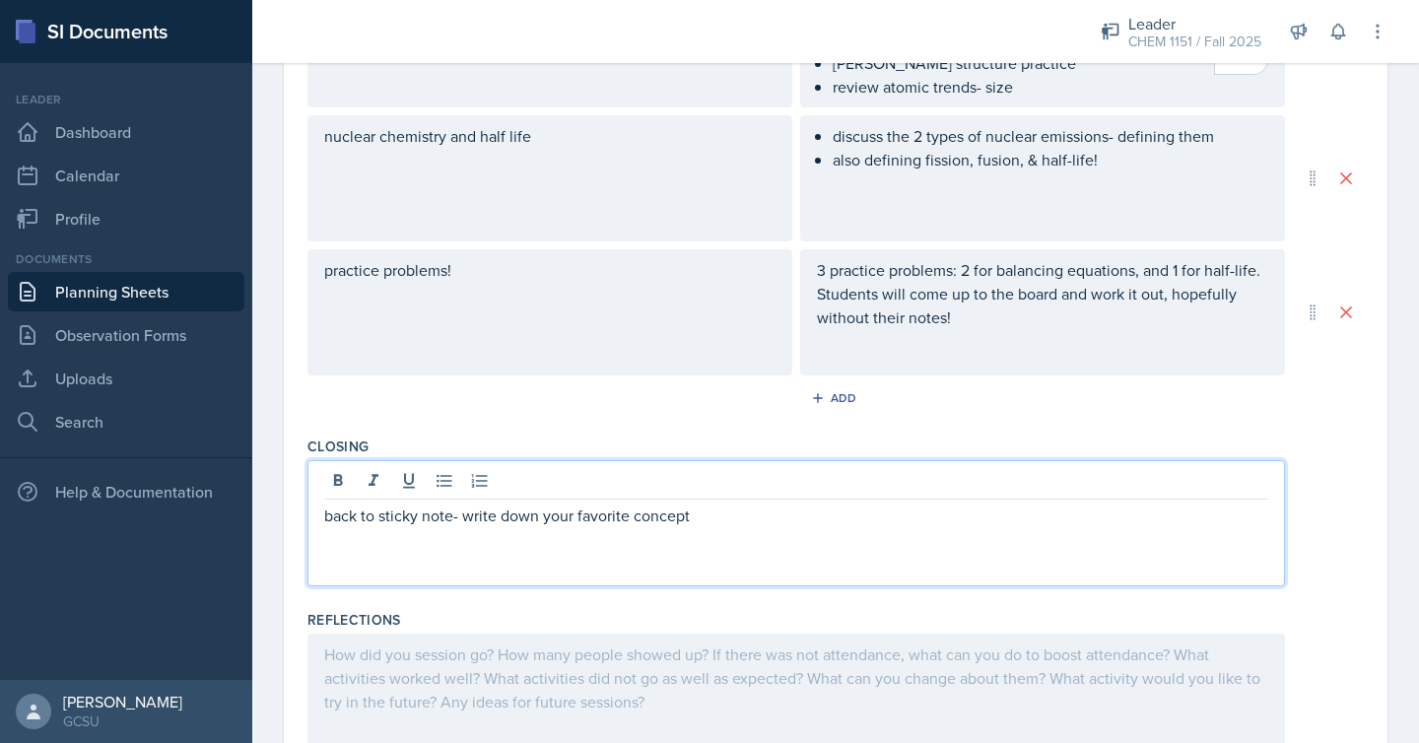
click at [829, 503] on p "back to sticky note- write down your favorite concept" at bounding box center [796, 515] width 944 height 24
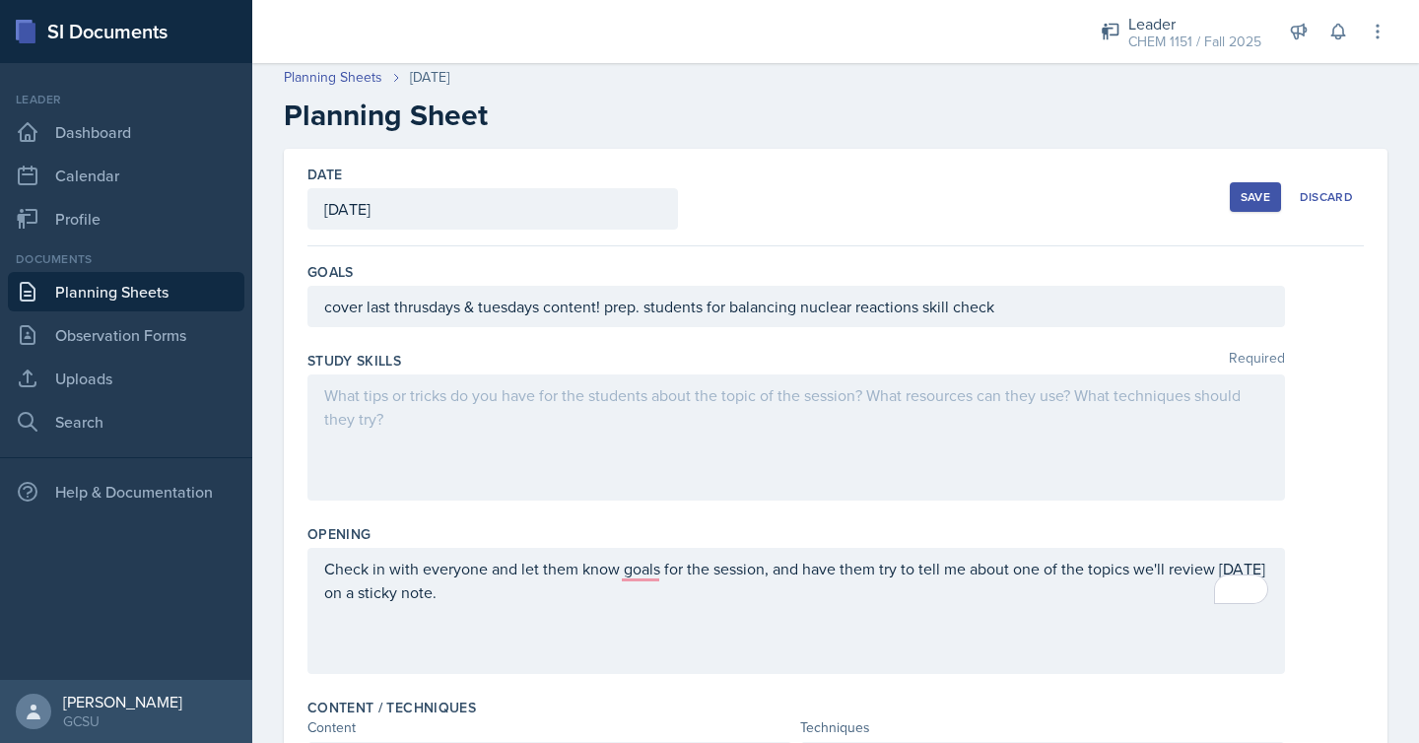
scroll to position [0, 0]
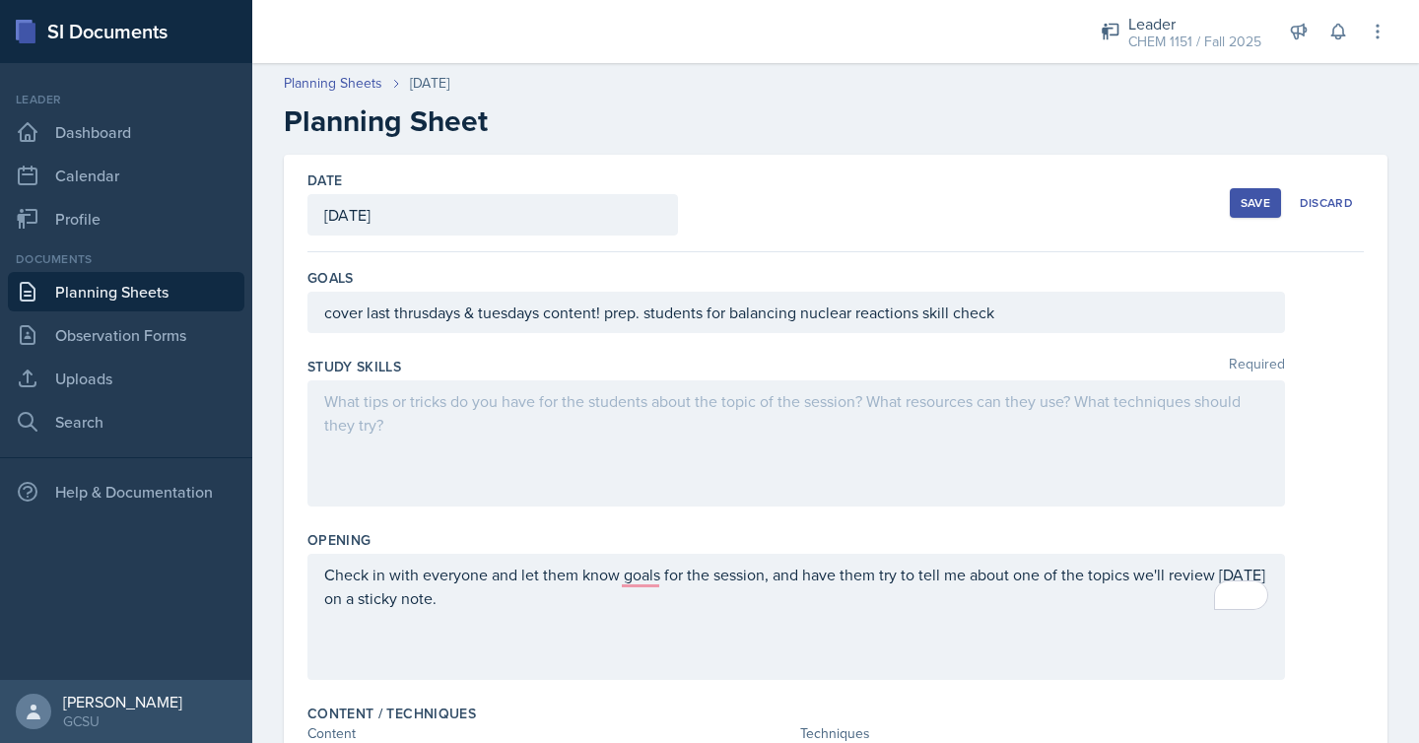
click at [862, 443] on div at bounding box center [795, 443] width 977 height 126
click at [1254, 199] on div "Save" at bounding box center [1255, 203] width 30 height 16
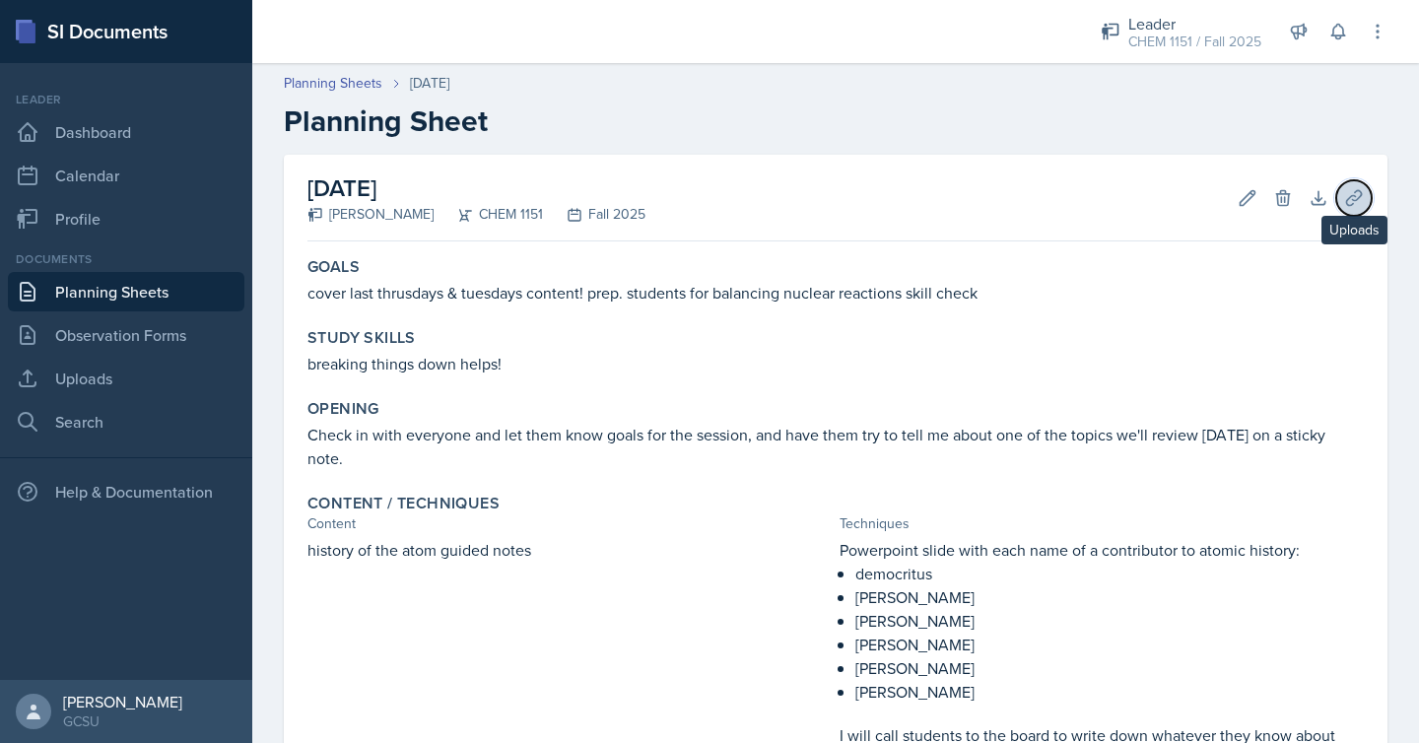
click at [1358, 195] on icon at bounding box center [1354, 198] width 20 height 20
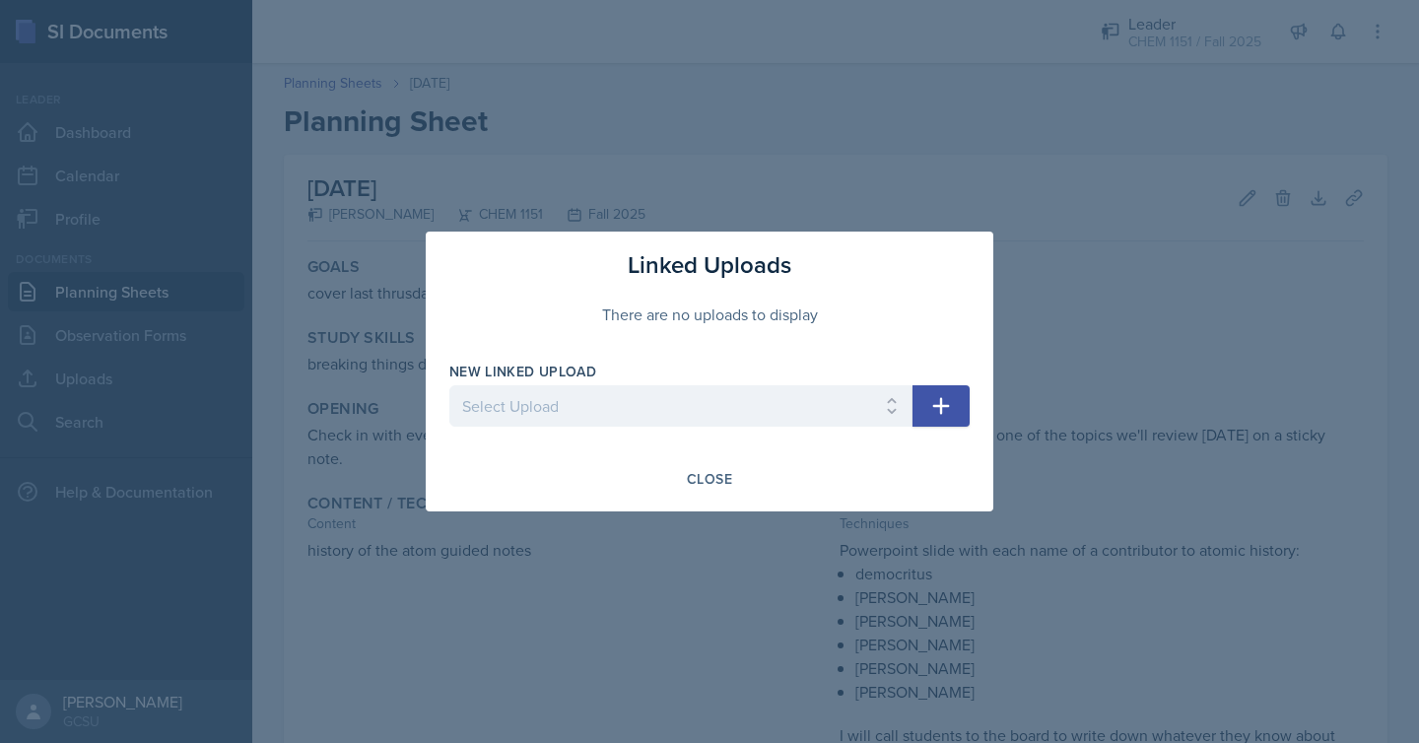
click at [916, 402] on button "button" at bounding box center [940, 405] width 57 height 41
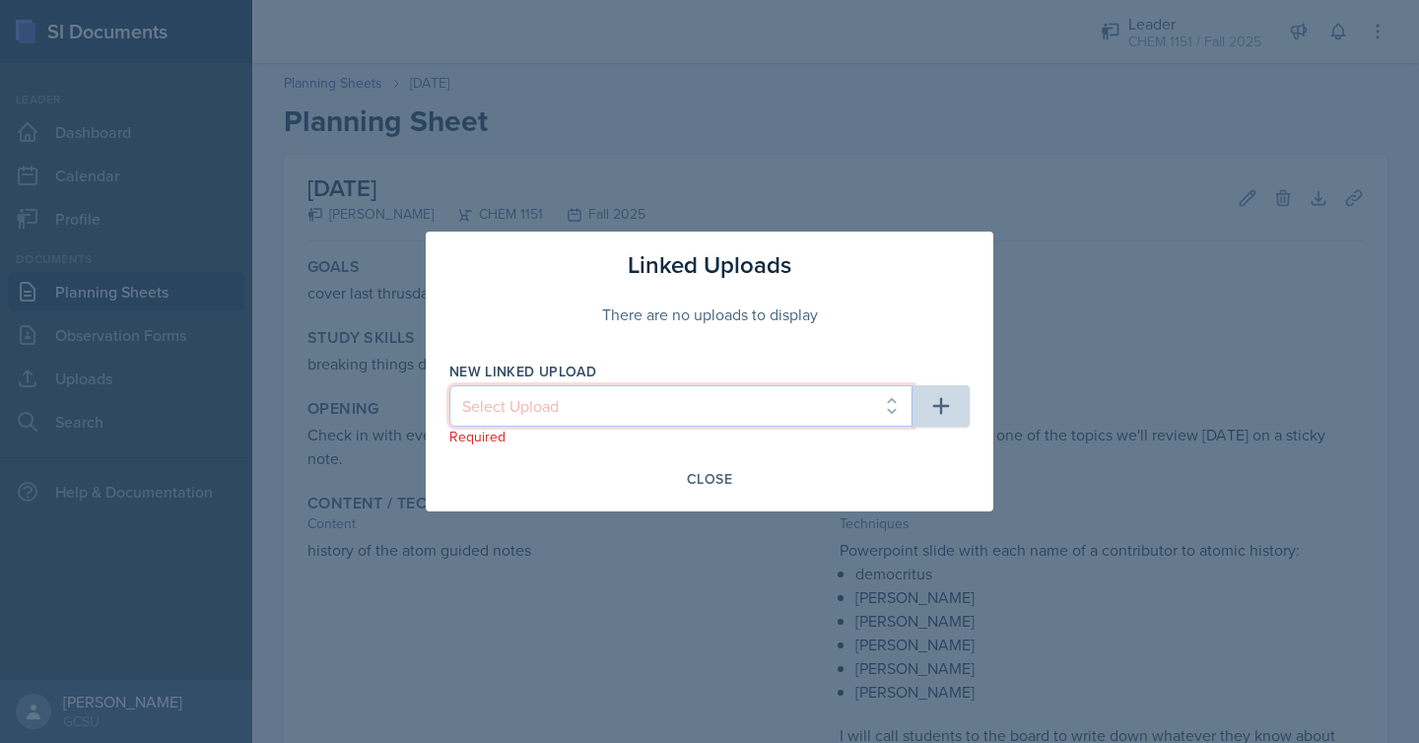
click at [829, 399] on select "Select Upload chem 1151k session 090325 practice quiz unit 1- blank practice qu…" at bounding box center [680, 405] width 463 height 41
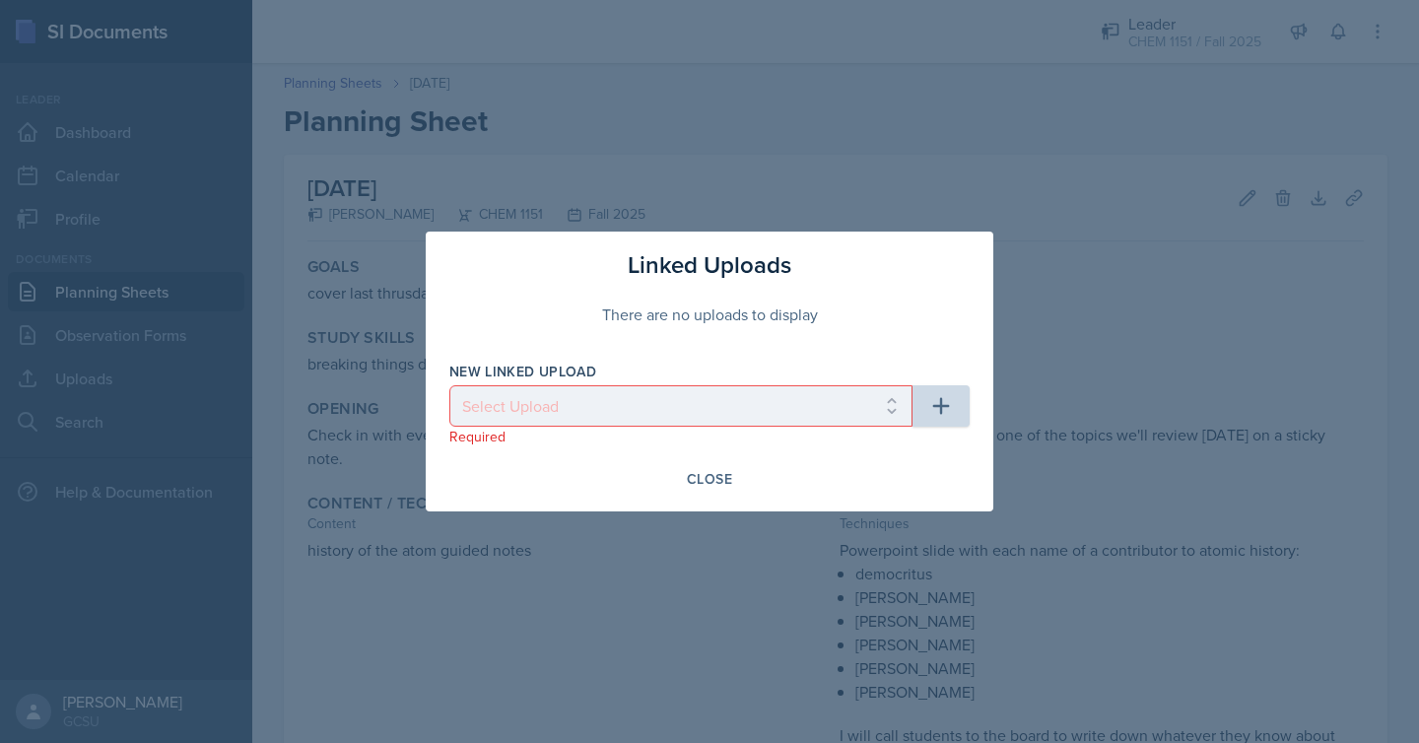
click at [306, 545] on div at bounding box center [709, 371] width 1419 height 743
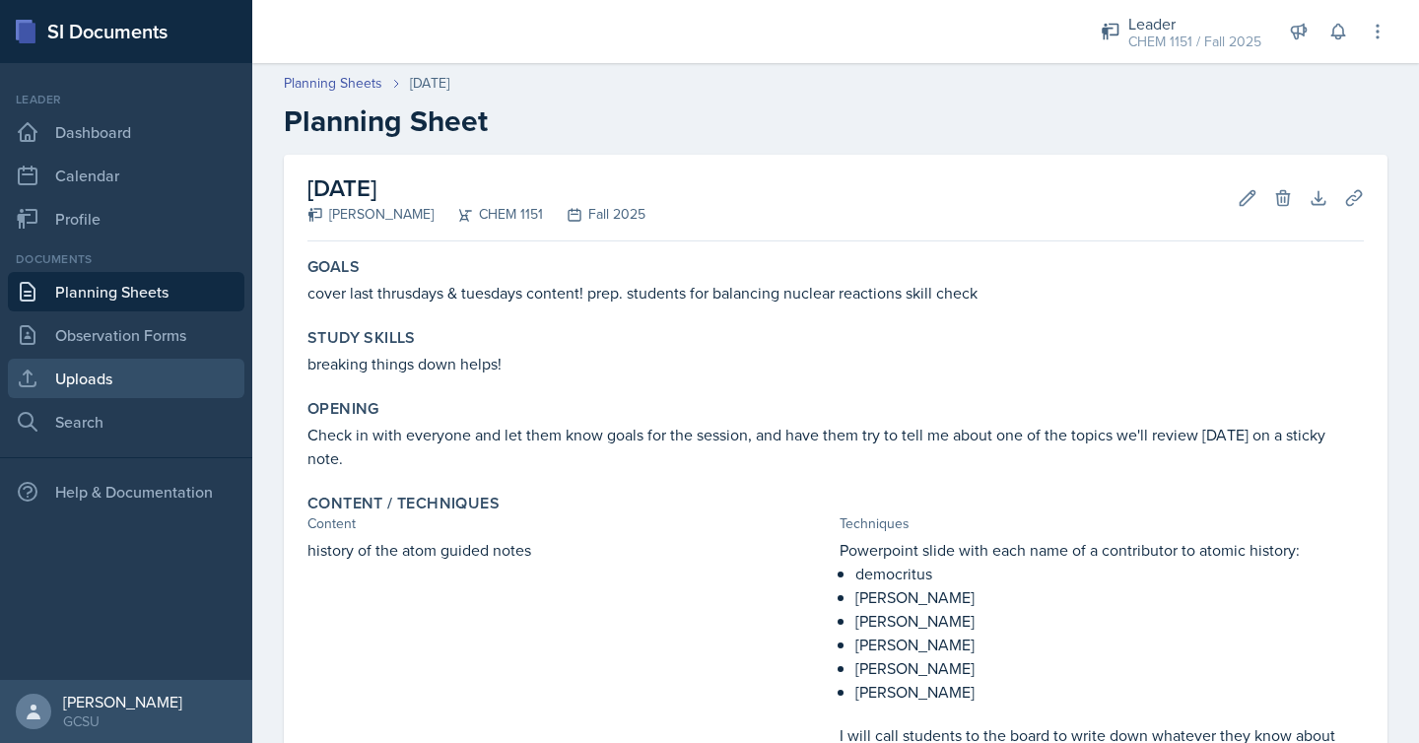
click at [132, 374] on link "Uploads" at bounding box center [126, 378] width 236 height 39
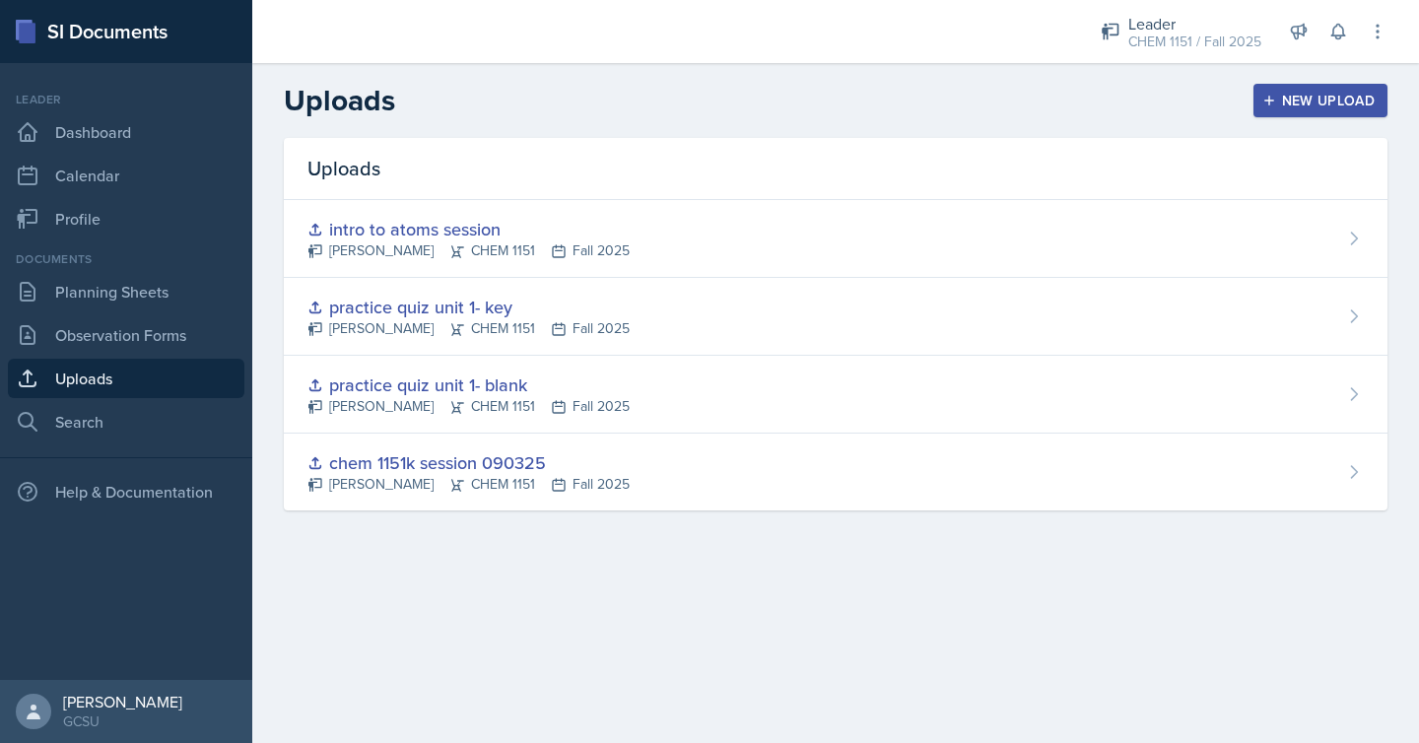
click at [1327, 87] on button "New Upload" at bounding box center [1320, 100] width 135 height 33
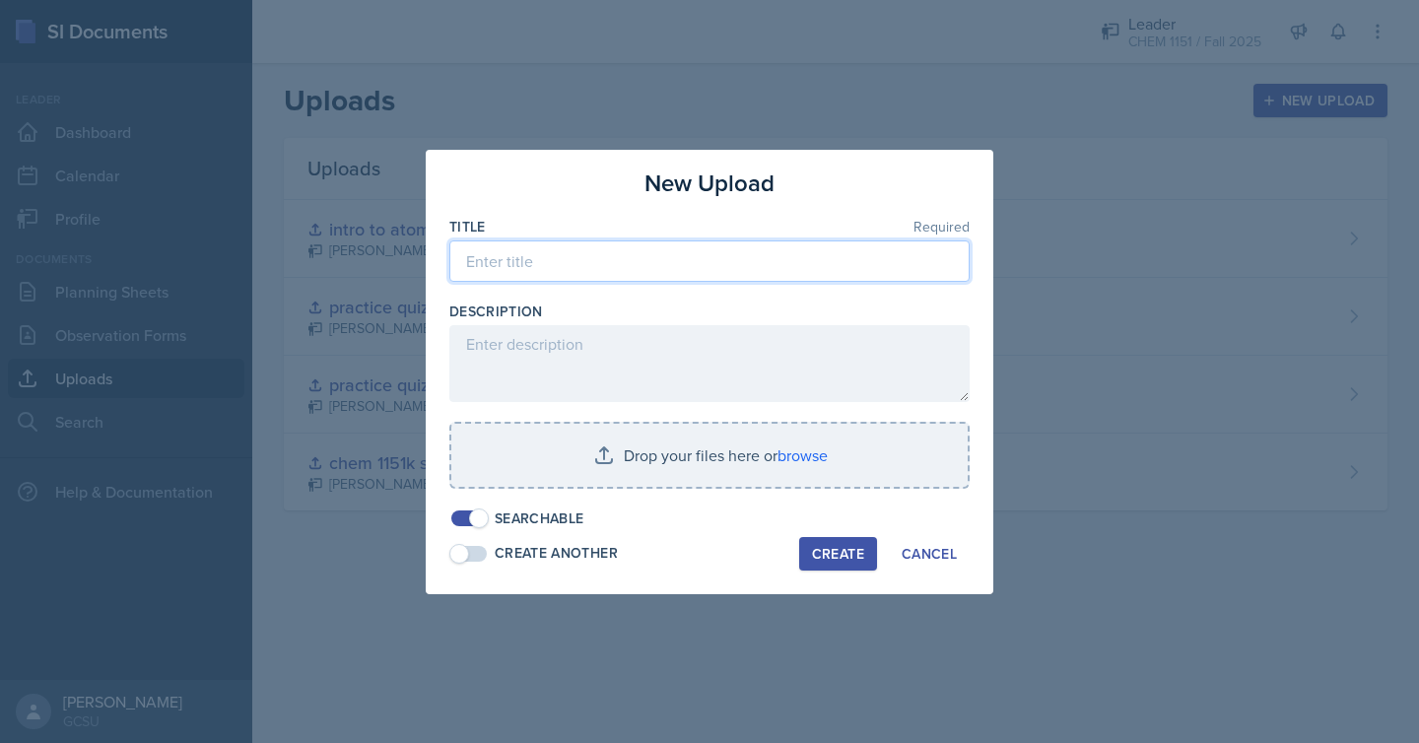
drag, startPoint x: 905, startPoint y: 258, endPoint x: 923, endPoint y: 238, distance: 26.5
click at [905, 258] on input at bounding box center [709, 260] width 520 height 41
type input "electrons and nuclear chem"
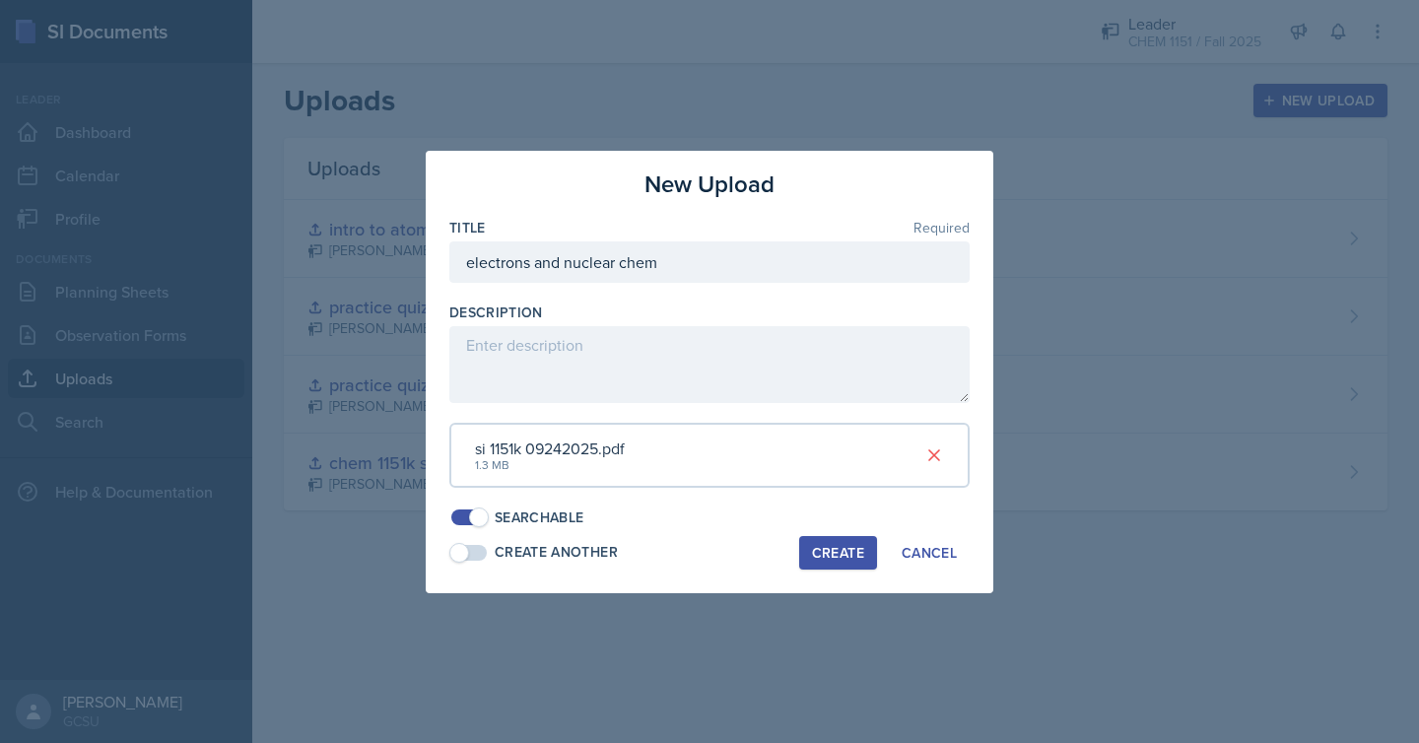
click at [832, 547] on div "Create" at bounding box center [838, 553] width 52 height 16
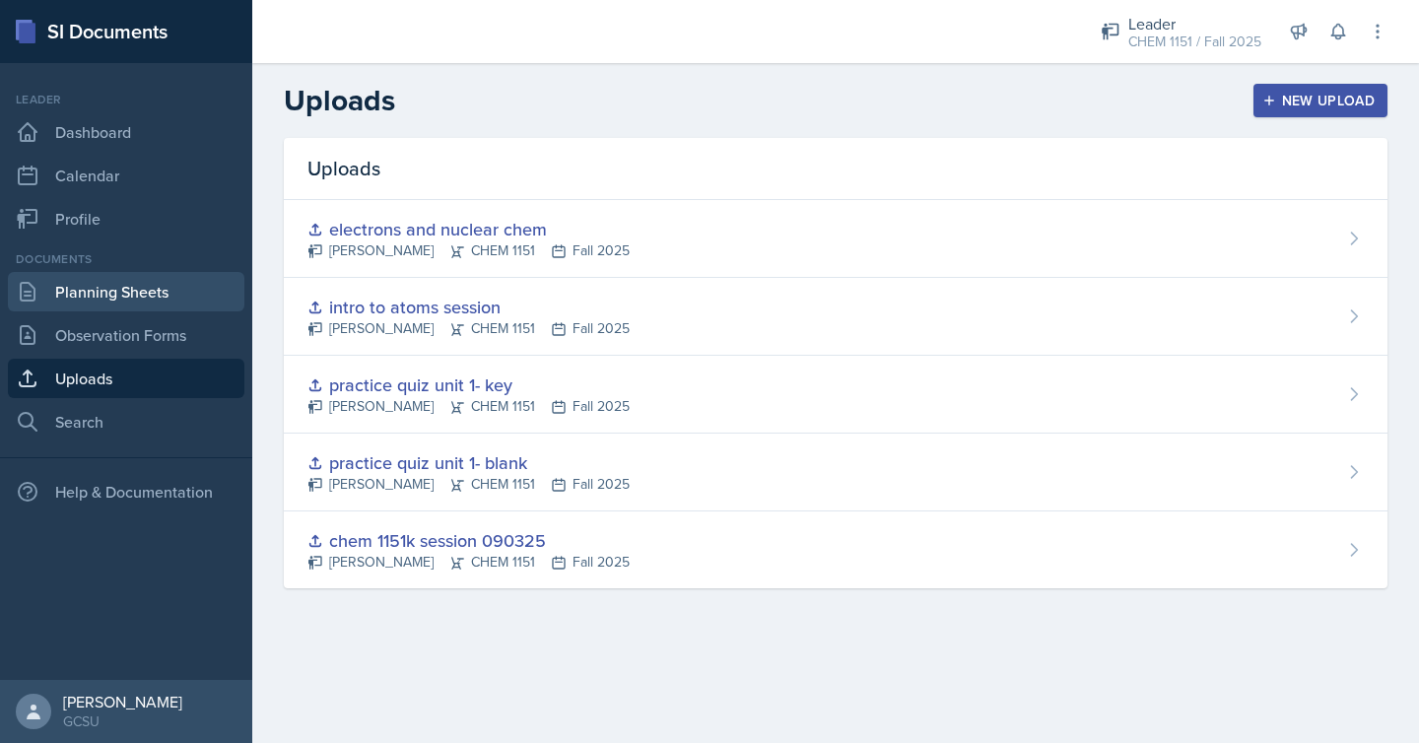
click at [204, 296] on link "Planning Sheets" at bounding box center [126, 291] width 236 height 39
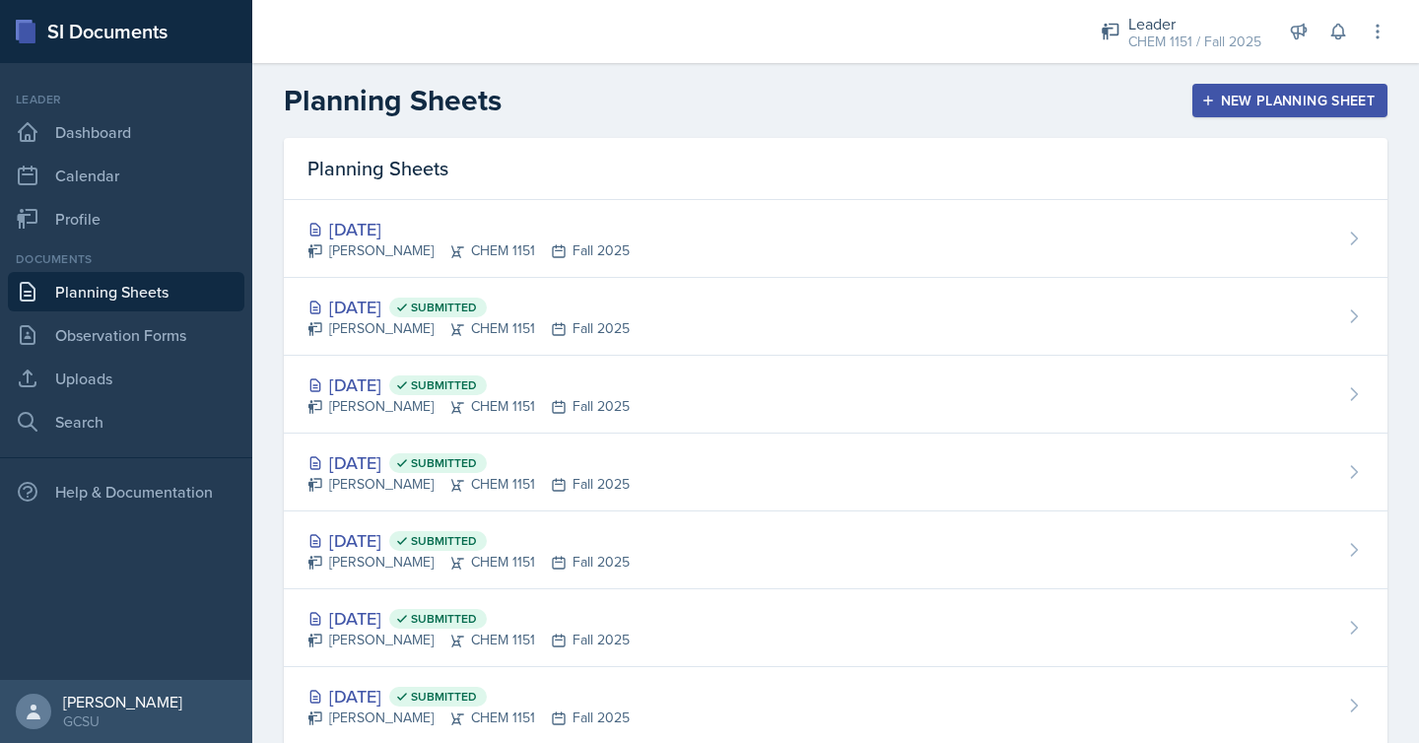
click at [235, 292] on link "Planning Sheets" at bounding box center [126, 291] width 236 height 39
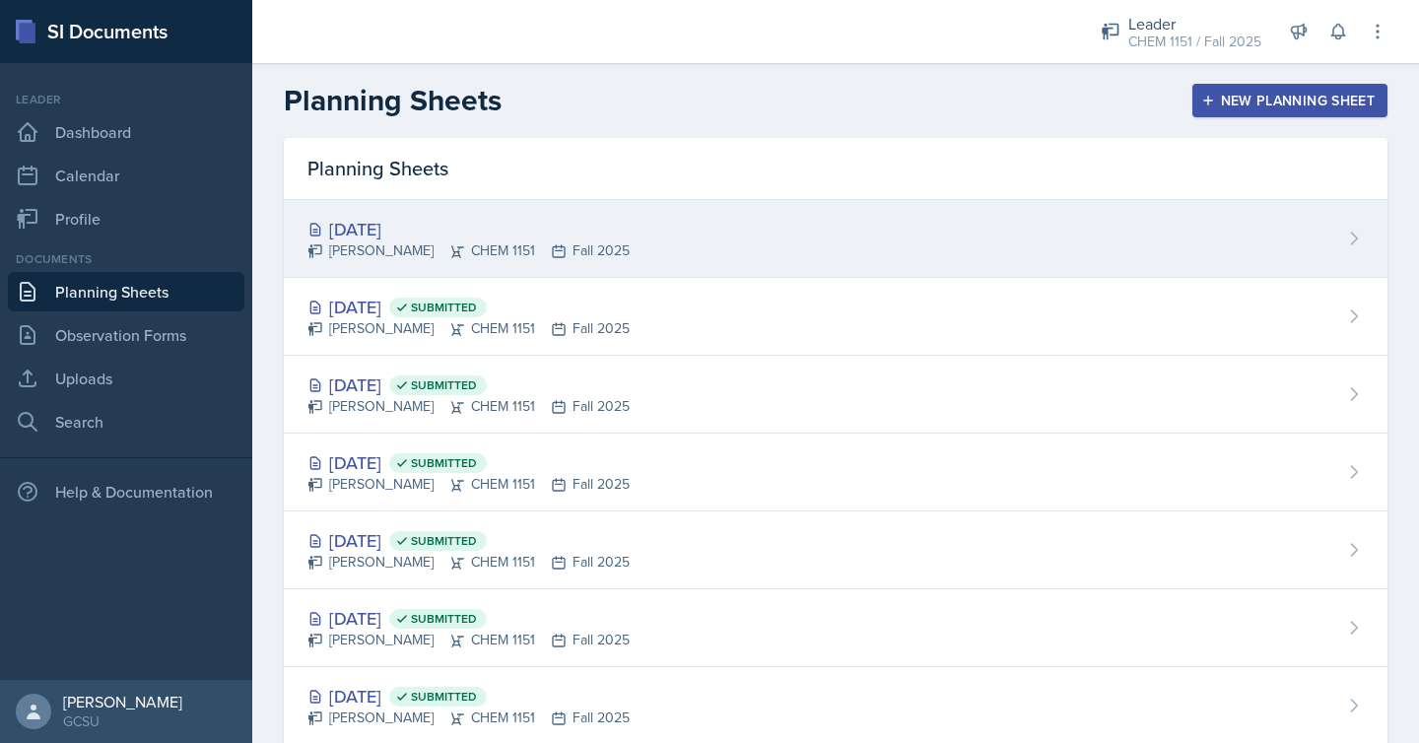
click at [618, 234] on div "[DATE] Odeya Atar CHEM 1151 Fall 2025" at bounding box center [835, 239] width 1103 height 78
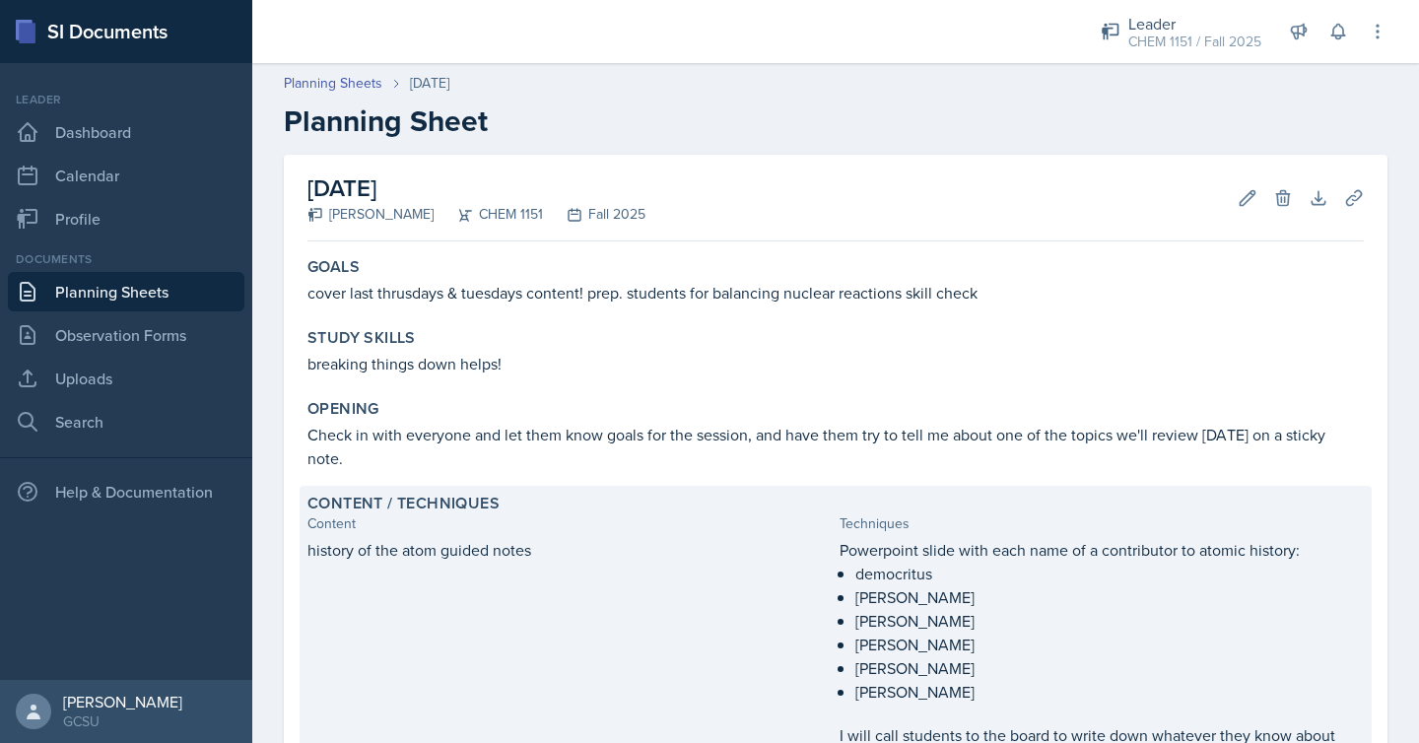
scroll to position [652, 0]
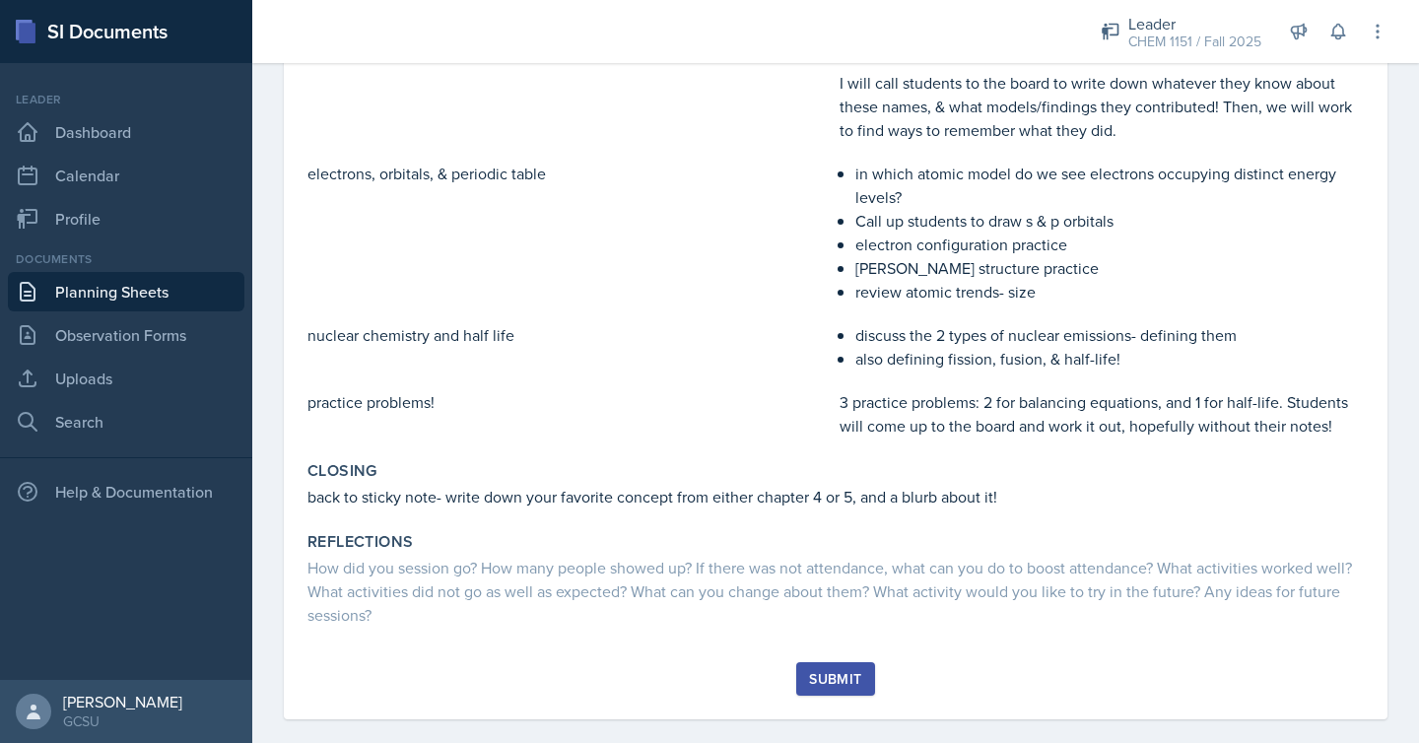
click at [843, 671] on div "Submit" at bounding box center [835, 679] width 52 height 16
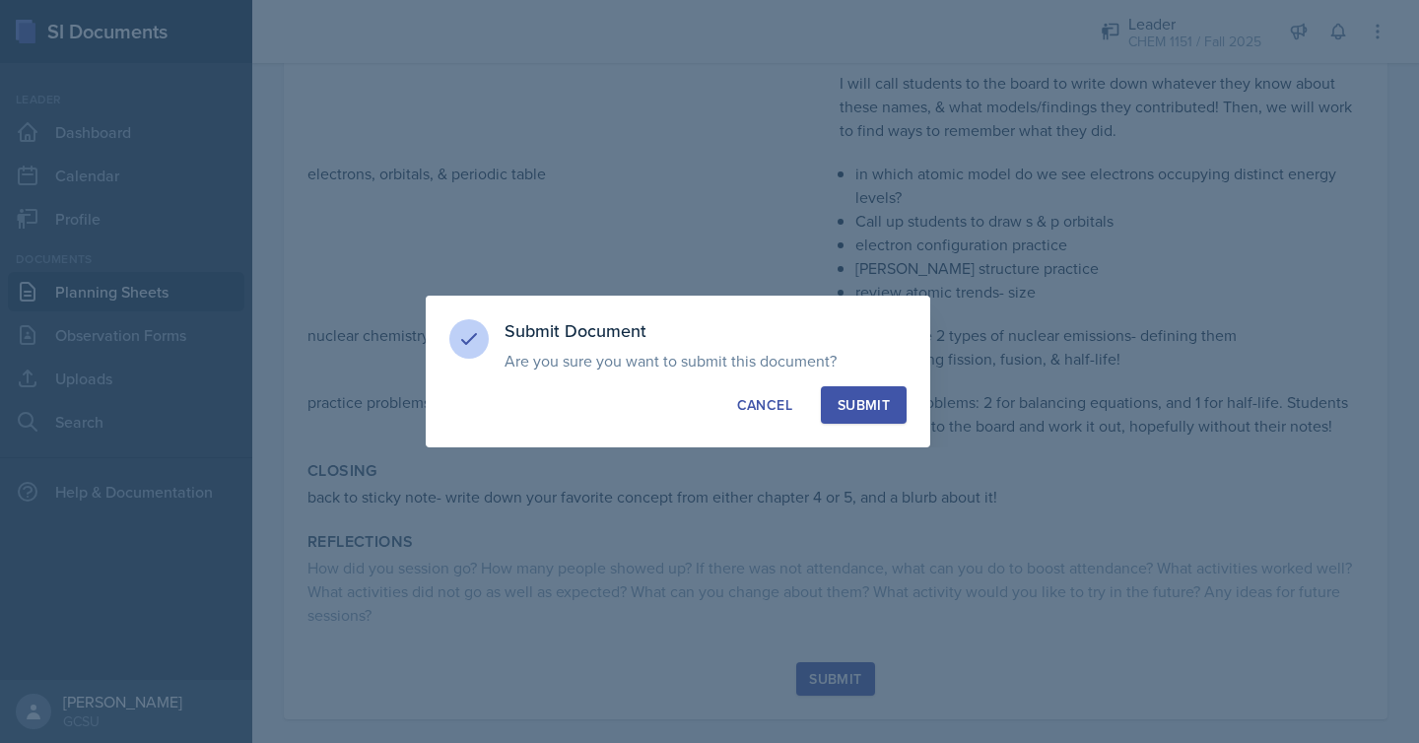
drag, startPoint x: 862, startPoint y: 404, endPoint x: 862, endPoint y: 391, distance: 12.8
click at [862, 404] on div "Submit" at bounding box center [863, 405] width 52 height 20
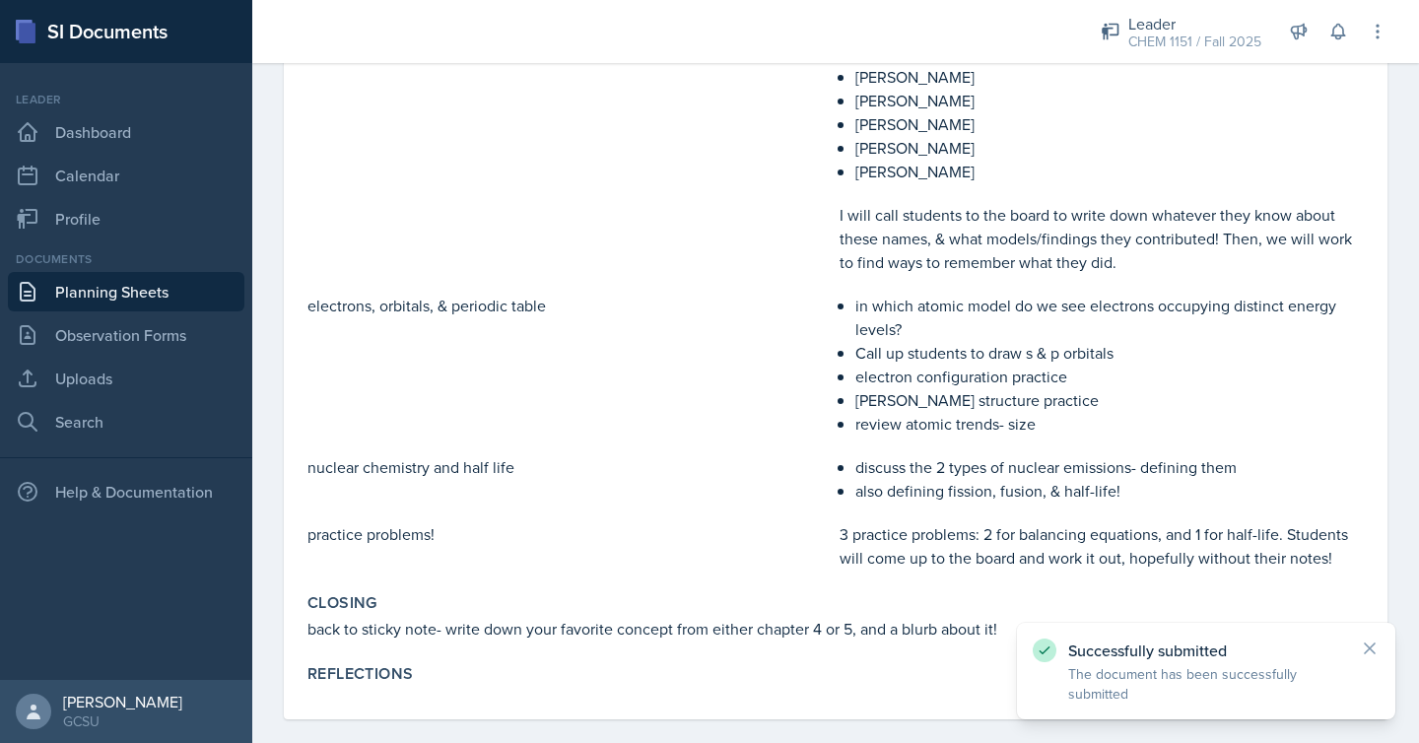
scroll to position [0, 0]
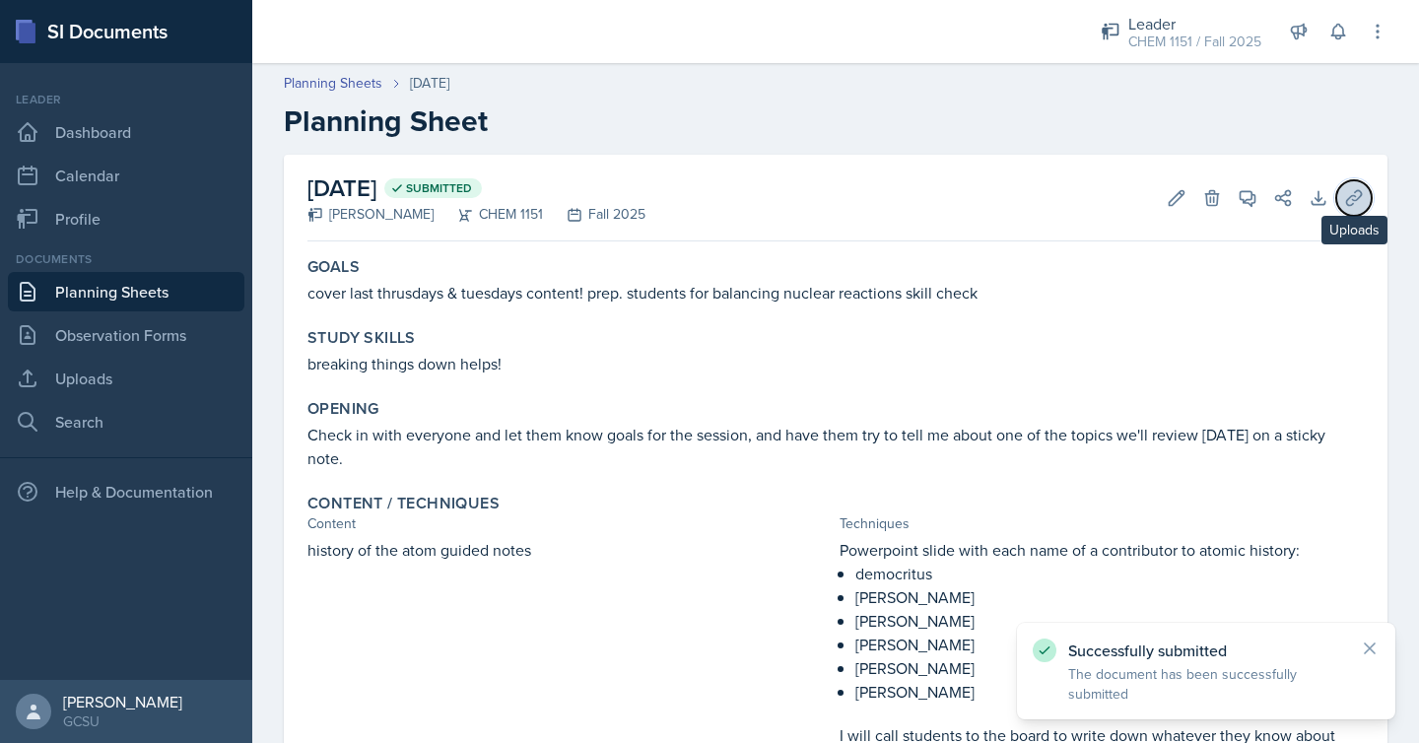
click at [1354, 193] on icon at bounding box center [1354, 198] width 20 height 20
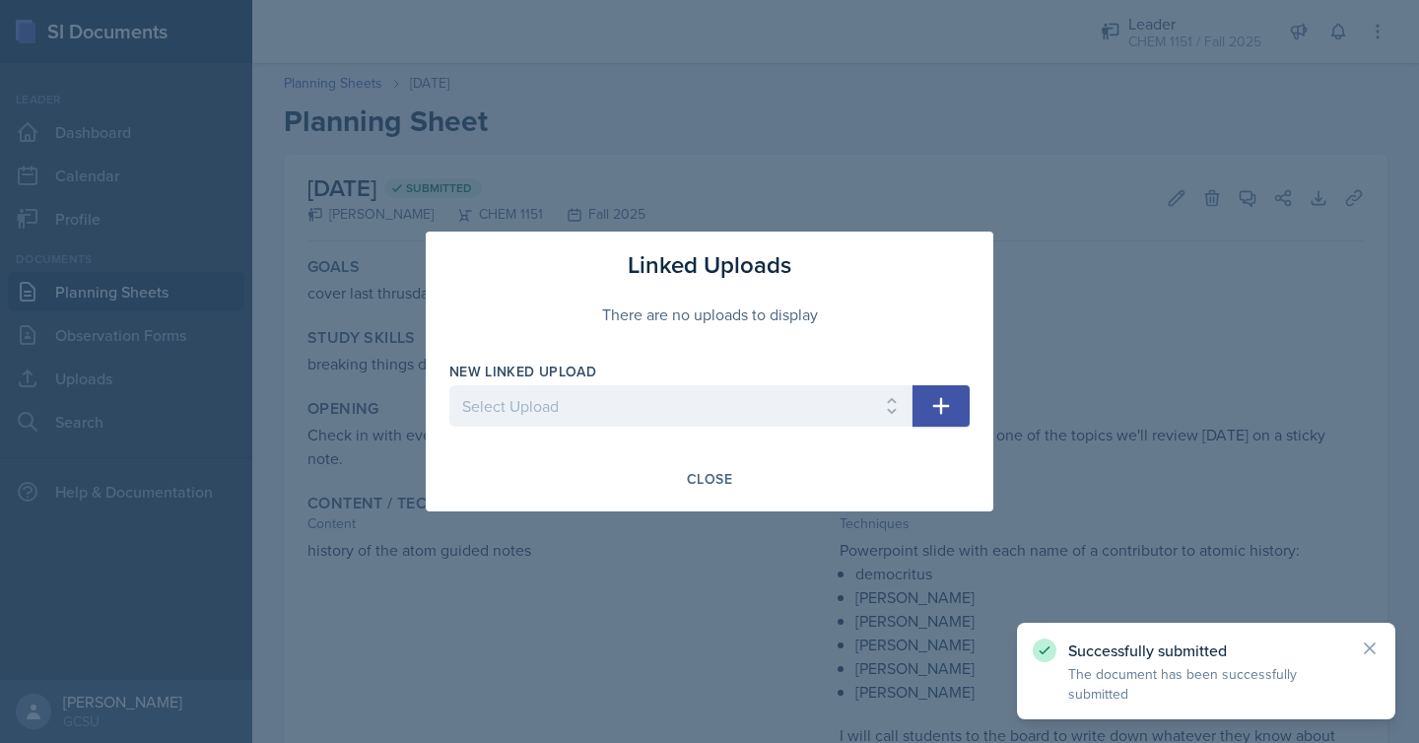
click at [948, 394] on icon "button" at bounding box center [941, 406] width 24 height 24
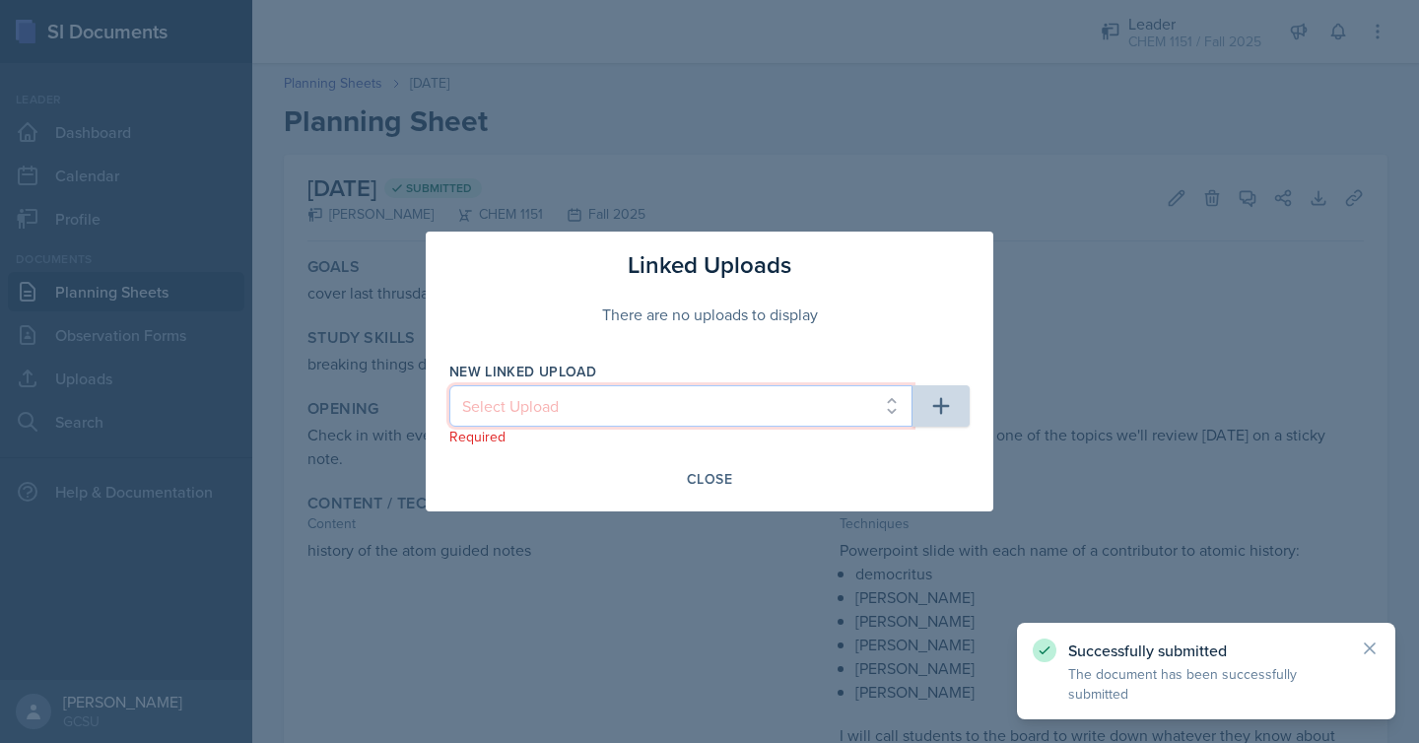
click at [874, 409] on select "Select Upload chem 1151k session 090325 practice quiz unit 1- blank practice qu…" at bounding box center [680, 405] width 463 height 41
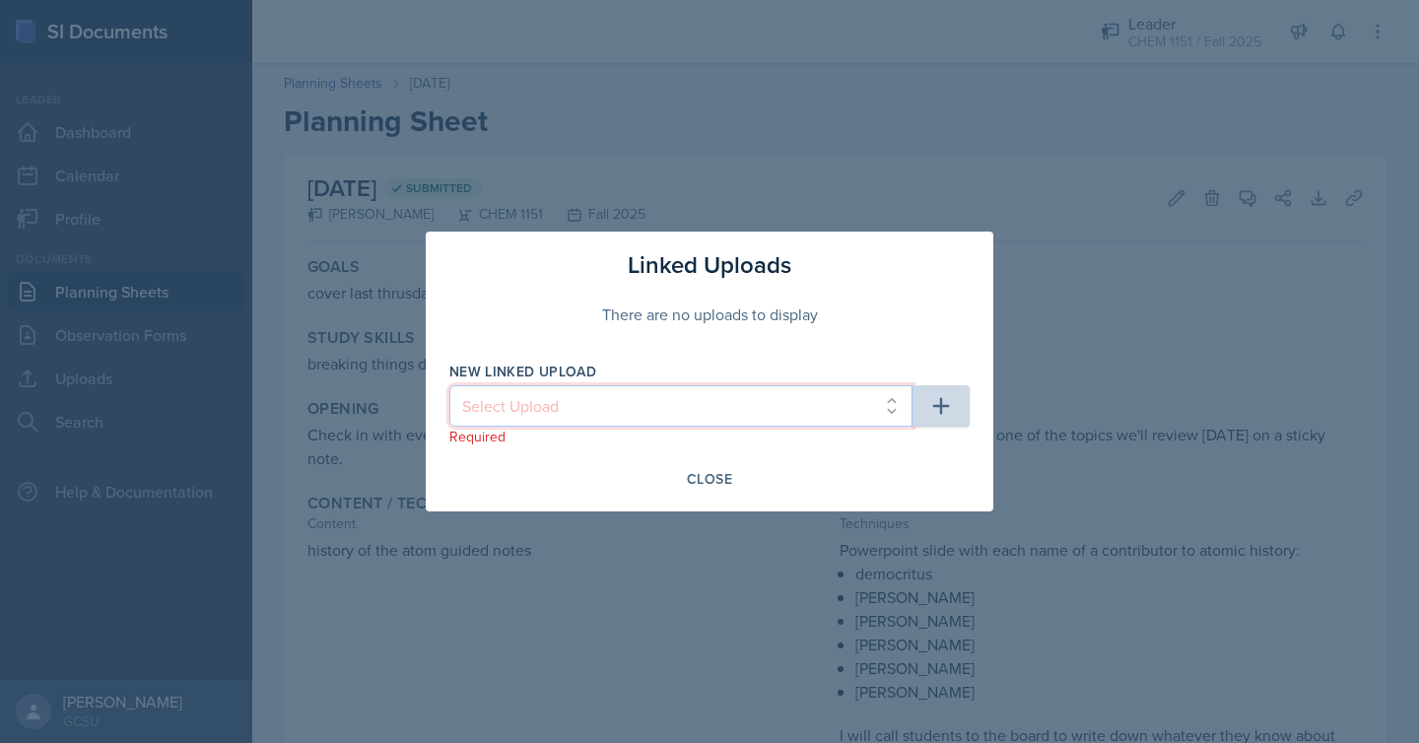
select select "0811253e-e03c-4ce3-b06d-f326361d3388"
click at [449, 385] on select "Select Upload chem 1151k session 090325 practice quiz unit 1- blank practice qu…" at bounding box center [680, 405] width 463 height 41
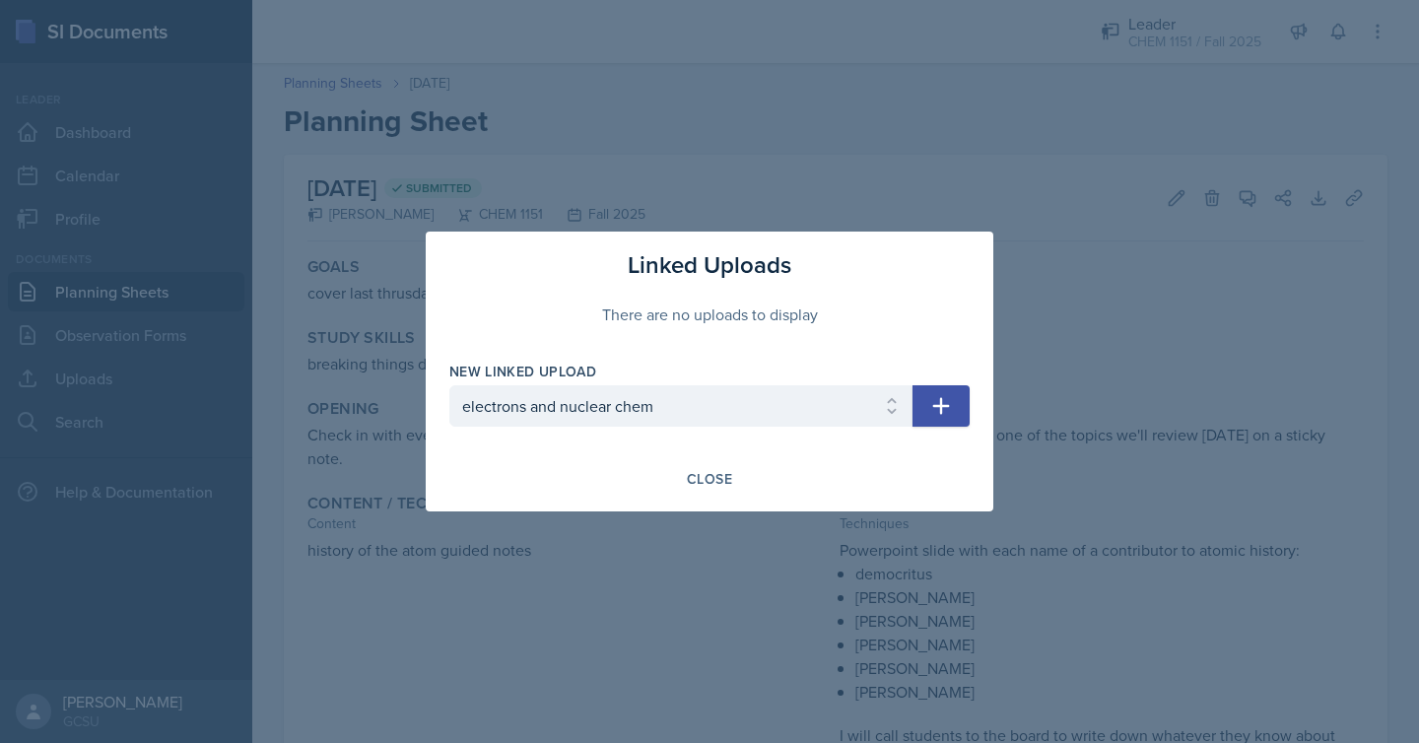
click at [949, 398] on icon "button" at bounding box center [941, 406] width 24 height 24
select select
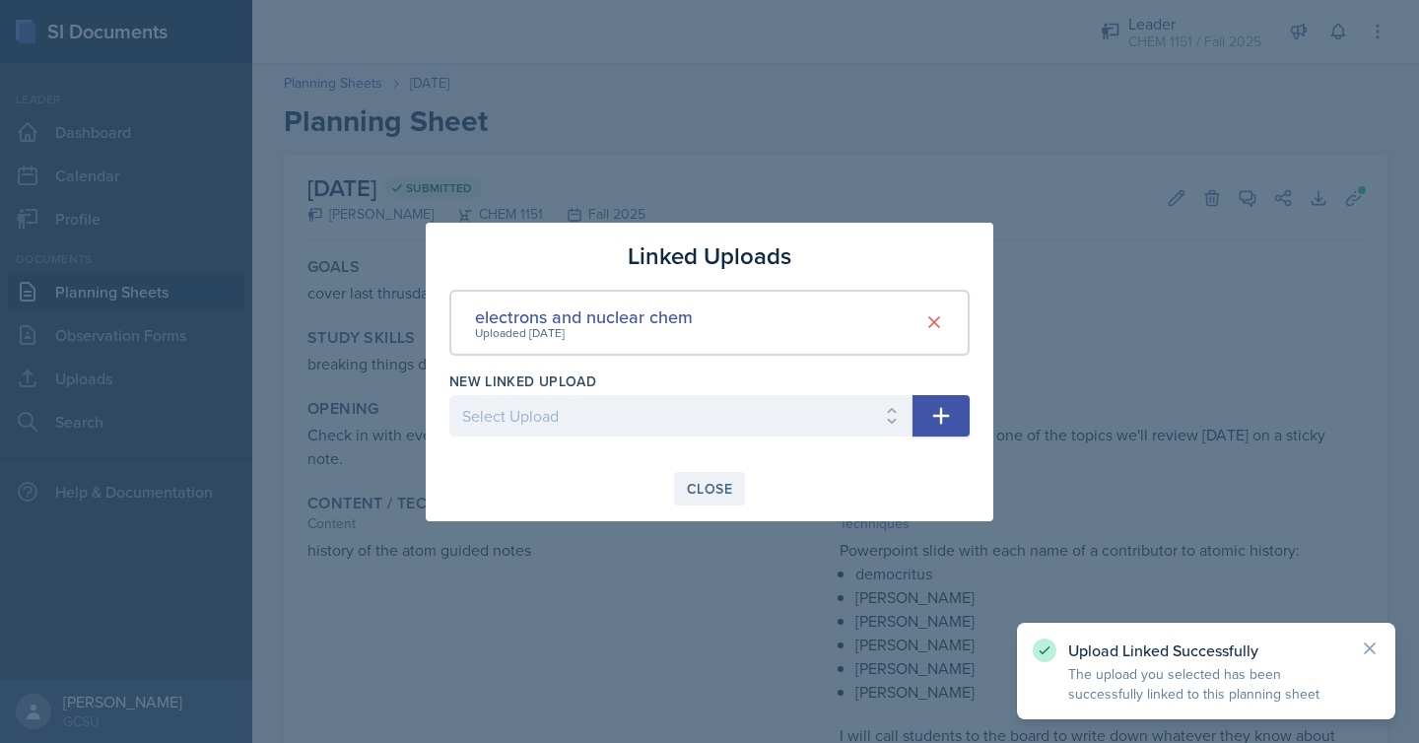
click at [694, 496] on div "Close" at bounding box center [709, 489] width 45 height 16
